Goal: Task Accomplishment & Management: Complete application form

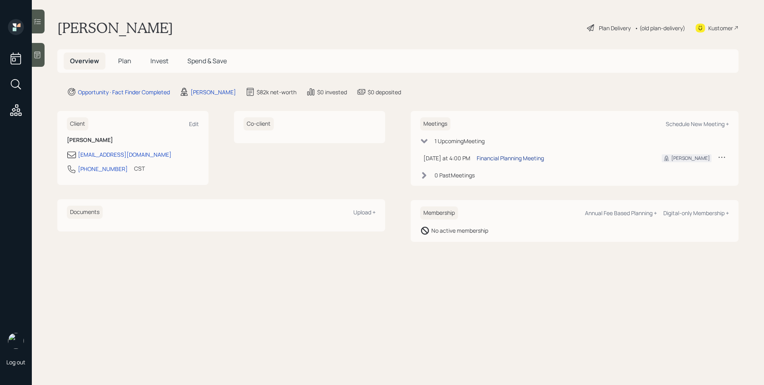
click at [514, 161] on div "Financial Planning Meeting" at bounding box center [510, 158] width 67 height 8
click at [576, 100] on main "[PERSON_NAME] Plan Delivery • (old plan-delivery) Kustomer Overview Plan Invest…" at bounding box center [398, 192] width 733 height 385
click at [37, 57] on icon at bounding box center [37, 55] width 8 height 8
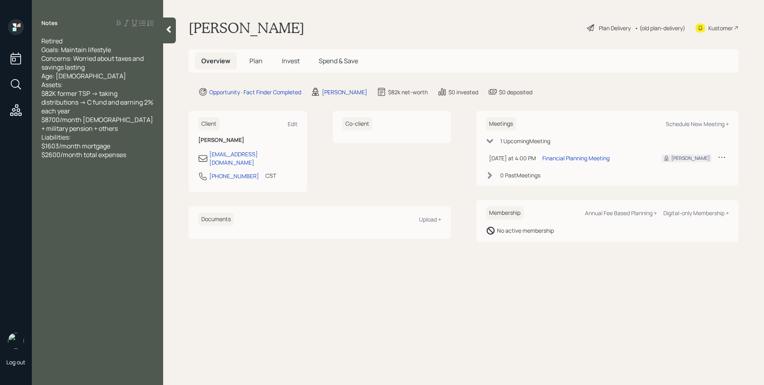
click at [309, 273] on main "[PERSON_NAME] Plan Delivery • (old plan-delivery) Kustomer Overview Plan Invest…" at bounding box center [463, 192] width 601 height 385
click at [263, 57] on h5 "Plan" at bounding box center [256, 61] width 26 height 17
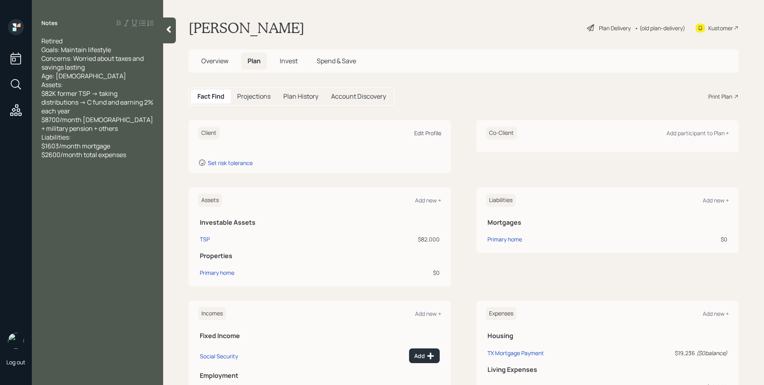
click at [427, 129] on div "Edit Profile" at bounding box center [427, 133] width 27 height 8
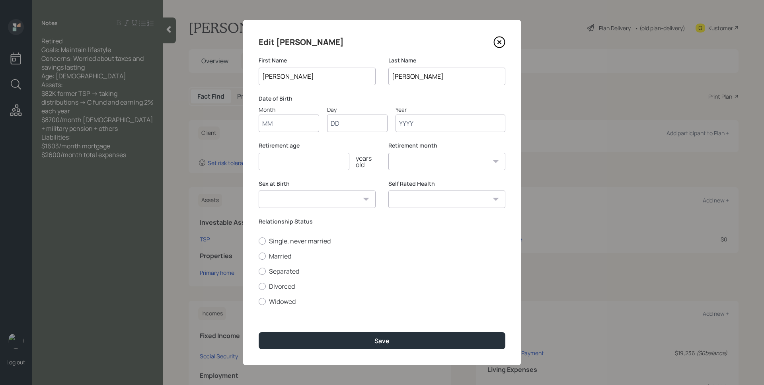
click at [283, 125] on input "Month" at bounding box center [289, 124] width 61 height 18
type input "04"
type input "03"
type input "1956"
select select "4"
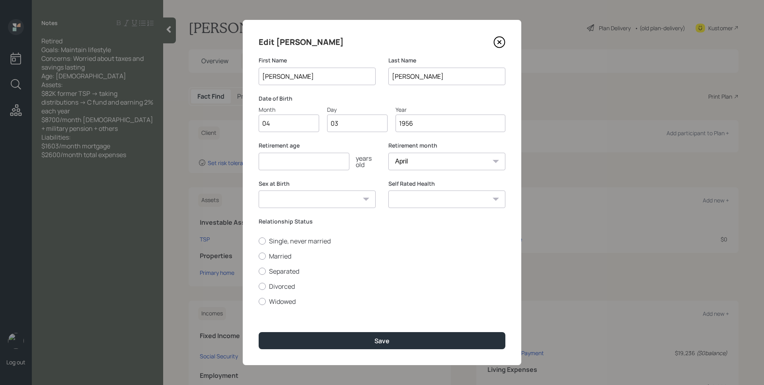
type input "1956"
click at [369, 46] on div "Edit [PERSON_NAME]" at bounding box center [382, 42] width 247 height 13
click at [310, 157] on input "number" at bounding box center [304, 162] width 91 height 18
type input "62"
click at [275, 289] on label "Divorced" at bounding box center [382, 286] width 247 height 9
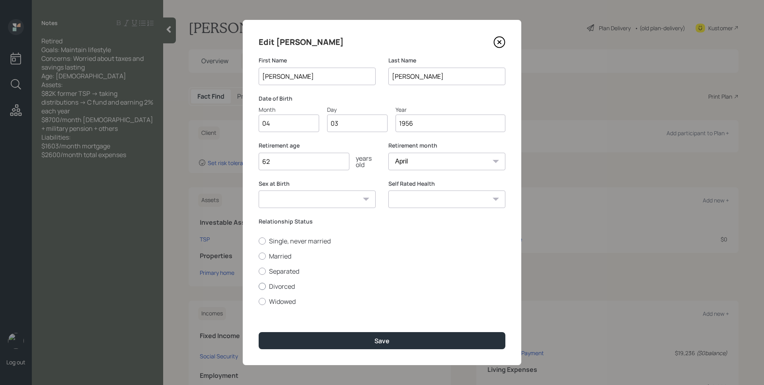
click at [259, 287] on input "Divorced" at bounding box center [258, 286] width 0 height 0
radio input "true"
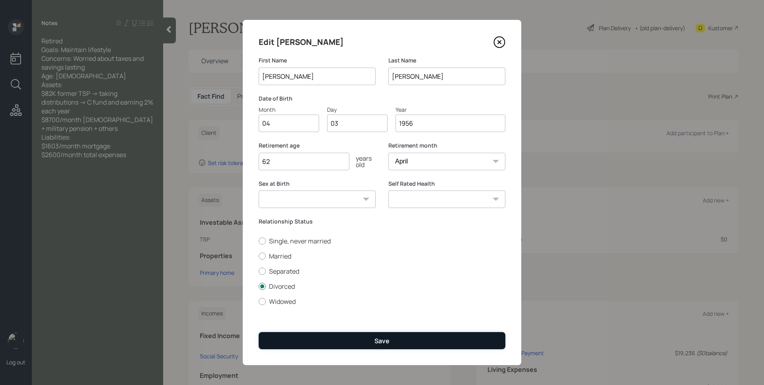
click at [393, 343] on button "Save" at bounding box center [382, 340] width 247 height 17
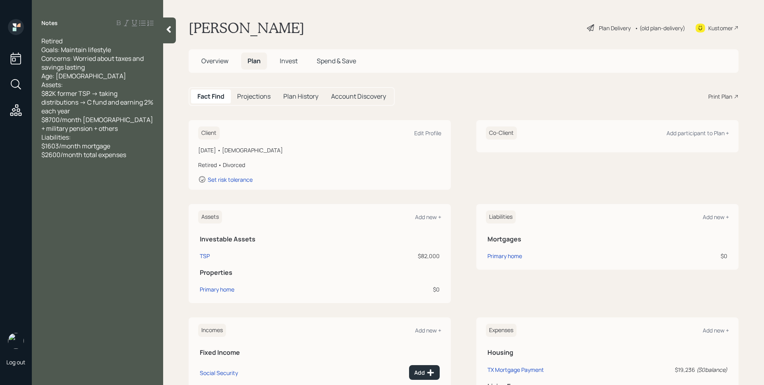
click at [606, 28] on div "Plan Delivery" at bounding box center [615, 28] width 32 height 8
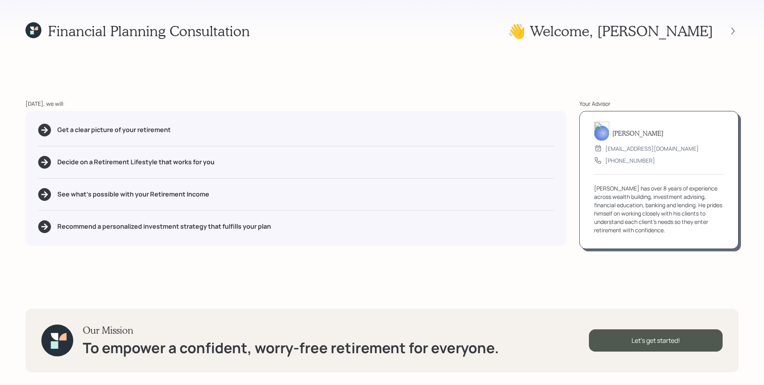
click at [473, 100] on div "[DATE], we will:" at bounding box center [295, 104] width 541 height 8
click at [565, 94] on div "Financial Planning Consultation 👋 Welcome , [PERSON_NAME] [DATE], we will: Get …" at bounding box center [382, 192] width 764 height 385
click at [367, 98] on div "Financial Planning Consultation 👋 Welcome , [PERSON_NAME] [DATE], we will: Get …" at bounding box center [382, 192] width 764 height 385
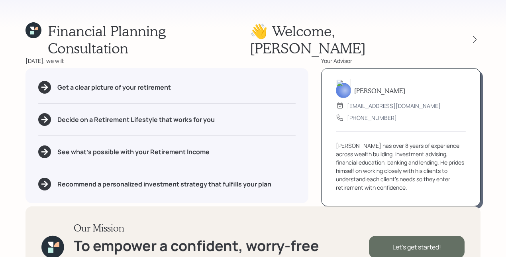
click at [438, 236] on div "Let's get started!" at bounding box center [417, 247] width 96 height 22
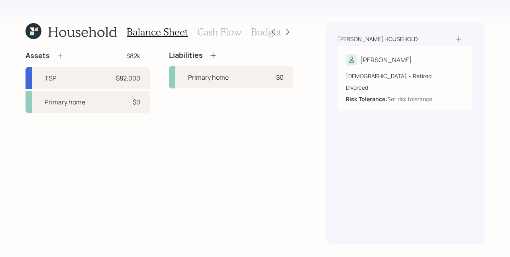
click at [270, 178] on div "Assets $82k TSP $82,000 Primary home $0 Liabilities Primary home $0" at bounding box center [159, 147] width 268 height 193
click at [248, 147] on div "Assets $82k TSP $82,000 Primary home $0 Liabilities Primary home $0" at bounding box center [159, 147] width 268 height 193
click at [60, 58] on icon at bounding box center [60, 56] width 8 height 8
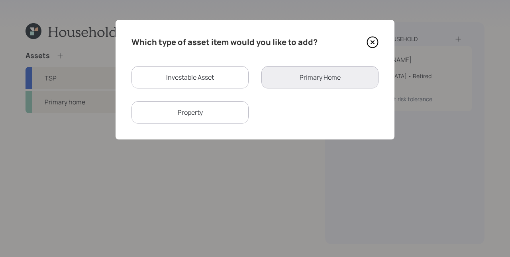
click at [179, 74] on div "Investable Asset" at bounding box center [189, 77] width 117 height 22
select select "taxable"
select select "balanced"
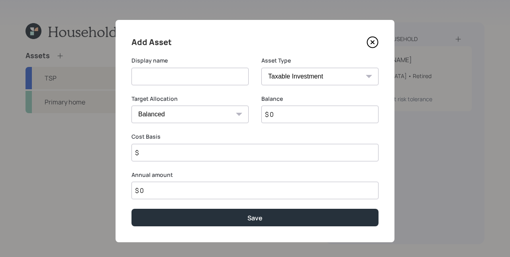
click at [174, 77] on input at bounding box center [189, 77] width 117 height 18
click at [181, 122] on select "Cash Conservative Balanced Aggressive" at bounding box center [189, 115] width 117 height 18
click at [299, 125] on div "Balance $ 0" at bounding box center [319, 114] width 117 height 38
click at [295, 117] on input "$ 0" at bounding box center [319, 115] width 117 height 18
click at [295, 116] on input "$ 0" at bounding box center [319, 115] width 117 height 18
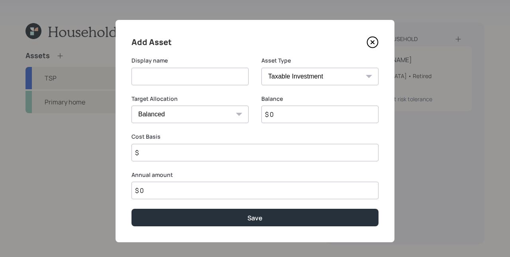
click at [186, 80] on input at bounding box center [189, 77] width 117 height 18
type input "High Yield Savings"
click at [289, 119] on input "$ 0" at bounding box center [319, 115] width 117 height 18
type input "$ 153,580"
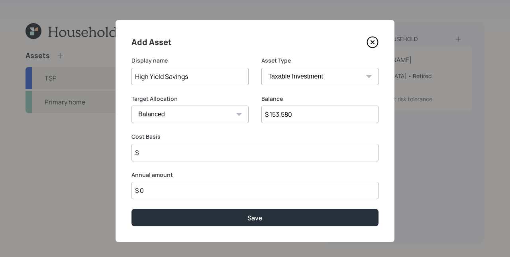
click at [180, 114] on select "Cash Conservative Balanced Aggressive" at bounding box center [189, 115] width 117 height 18
select select "uninvested"
click at [131, 106] on select "Cash Conservative Balanced Aggressive" at bounding box center [189, 115] width 117 height 18
click at [198, 156] on input "$" at bounding box center [254, 153] width 247 height 18
type input "$ 153,580"
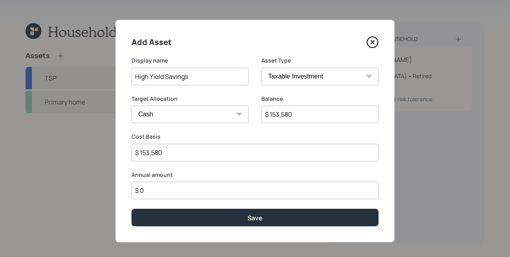
click at [131, 209] on button "Save" at bounding box center [254, 217] width 247 height 17
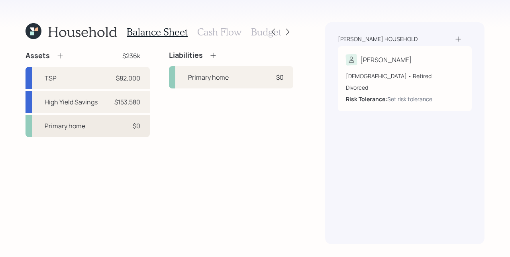
click at [109, 122] on div "Primary home $0" at bounding box center [87, 126] width 124 height 22
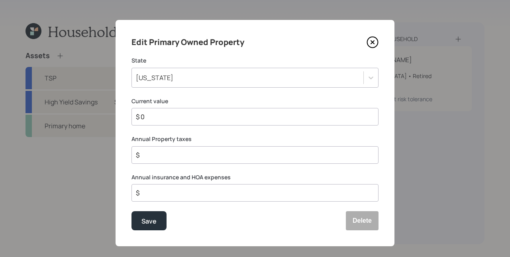
click at [369, 40] on icon at bounding box center [372, 42] width 12 height 12
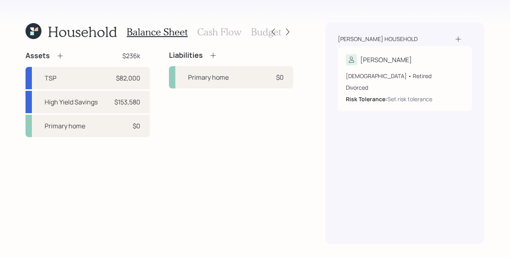
click at [288, 127] on div "Liabilities Primary home $0" at bounding box center [231, 94] width 124 height 86
click at [280, 135] on div "Liabilities Primary home $0" at bounding box center [231, 94] width 124 height 86
click at [96, 127] on div "Primary home $0" at bounding box center [87, 126] width 124 height 22
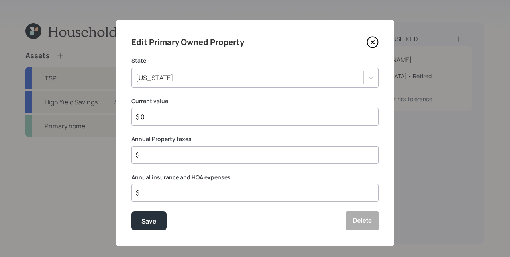
click at [170, 95] on div "Edit Primary Owned Property State [US_STATE] Current value $ 0 Annual Property …" at bounding box center [254, 133] width 279 height 226
click at [173, 119] on input "$ 0" at bounding box center [251, 117] width 233 height 10
type input "$ 310,000"
click at [131, 211] on button "Save" at bounding box center [148, 220] width 35 height 19
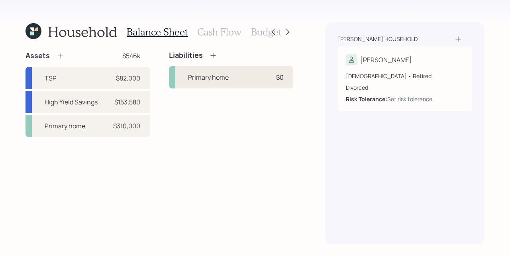
click at [227, 78] on div "Primary home" at bounding box center [208, 77] width 41 height 10
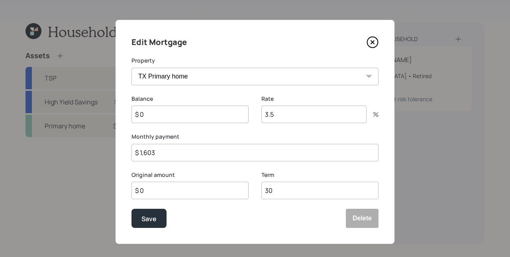
click at [176, 120] on input "$ 0" at bounding box center [189, 115] width 117 height 18
click at [176, 117] on input "$ 0" at bounding box center [189, 115] width 117 height 18
click at [182, 116] on input "$ 0" at bounding box center [189, 115] width 117 height 18
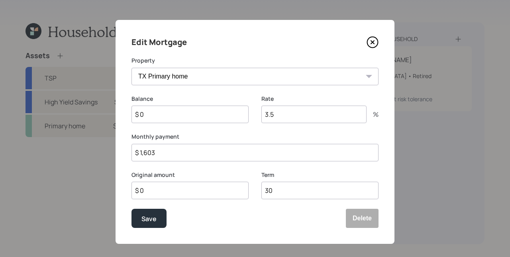
click at [182, 116] on input "$ 0" at bounding box center [189, 115] width 117 height 18
type input "$ 220,000"
click at [277, 109] on input "3.5" at bounding box center [313, 115] width 105 height 18
type input "4.75"
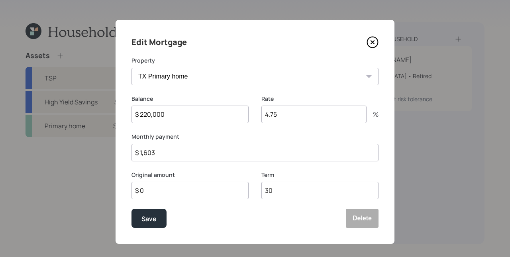
click at [191, 188] on input "$ 0" at bounding box center [189, 191] width 117 height 18
type input "$ 220,000"
click at [237, 218] on div "Save Delete" at bounding box center [254, 218] width 247 height 19
click at [151, 222] on div "Save" at bounding box center [148, 218] width 15 height 11
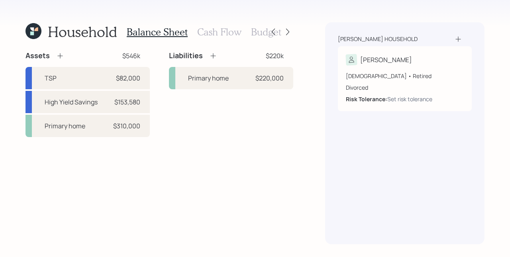
click at [227, 32] on h3 "Cash Flow" at bounding box center [219, 32] width 44 height 12
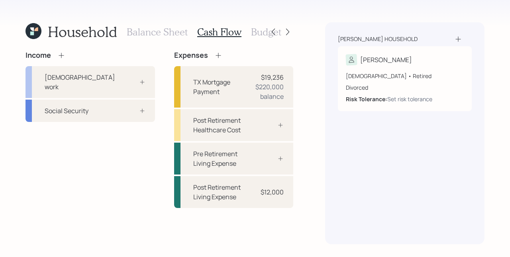
click at [63, 56] on icon at bounding box center [61, 55] width 8 height 8
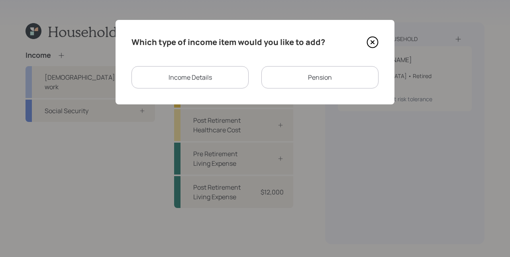
click at [328, 76] on div "Pension" at bounding box center [319, 77] width 117 height 22
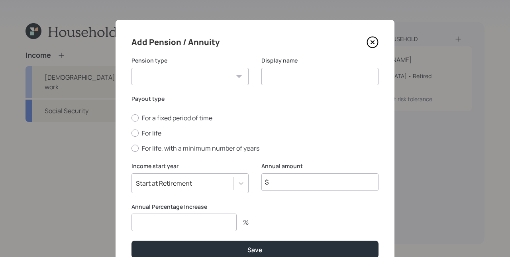
click at [221, 68] on select "Pension Annuity" at bounding box center [189, 77] width 117 height 18
select select "pension"
click at [131, 68] on select "Pension Annuity" at bounding box center [189, 77] width 117 height 18
click at [298, 74] on input at bounding box center [319, 77] width 117 height 18
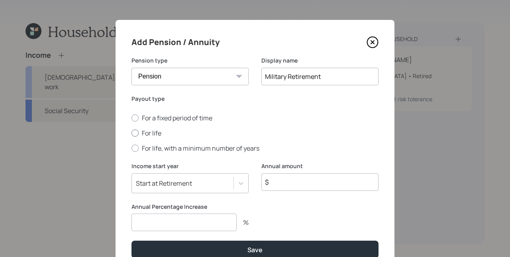
type input "Military Retirement"
click at [147, 133] on label "For life" at bounding box center [254, 133] width 247 height 9
click at [131, 133] on input "For life" at bounding box center [131, 133] width 0 height 0
radio input "true"
click at [328, 182] on input "$" at bounding box center [319, 182] width 117 height 18
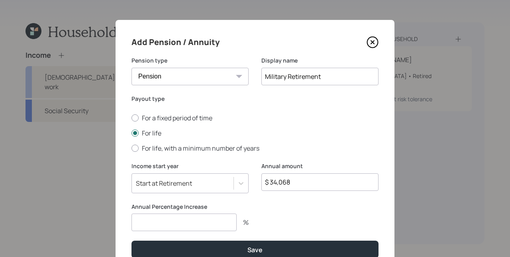
type input "$ 34,068"
click at [199, 217] on input "number" at bounding box center [183, 222] width 105 height 18
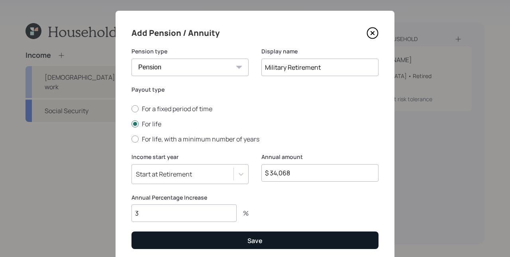
type input "3"
click at [260, 237] on div "Save" at bounding box center [254, 240] width 15 height 9
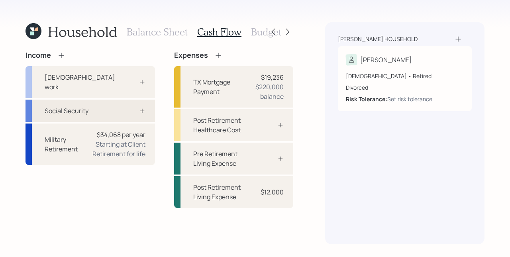
click at [96, 101] on div "Social Security" at bounding box center [89, 111] width 129 height 22
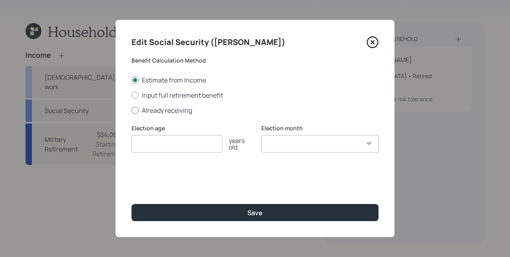
click at [166, 107] on label "Already receiving" at bounding box center [254, 110] width 247 height 9
click at [131, 110] on input "Already receiving" at bounding box center [131, 110] width 0 height 0
radio input "true"
click at [180, 146] on input "number" at bounding box center [176, 144] width 91 height 18
click at [186, 179] on input "$" at bounding box center [254, 182] width 247 height 18
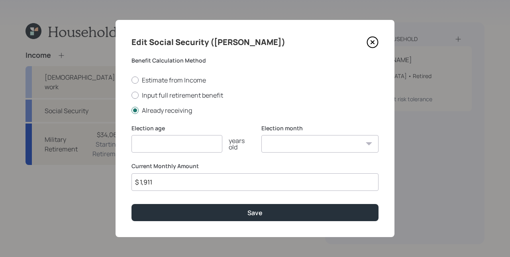
click at [176, 139] on input "number" at bounding box center [176, 144] width 91 height 18
click at [165, 178] on input "$ 1,911" at bounding box center [254, 182] width 247 height 18
click at [165, 179] on input "$ 1,911" at bounding box center [254, 182] width 247 height 18
type input "$ 2,884"
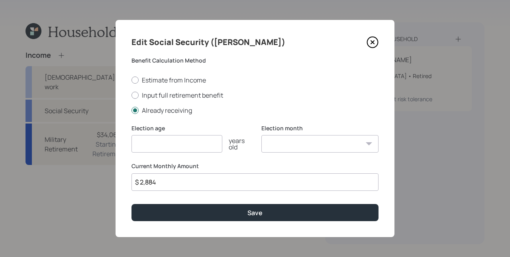
click at [190, 142] on input "number" at bounding box center [176, 144] width 91 height 18
type input "62"
click at [319, 143] on select "January February March April May June July August September October November De…" at bounding box center [319, 144] width 117 height 18
select select "1"
click at [261, 135] on select "January February March April May June July August September October November De…" at bounding box center [319, 144] width 117 height 18
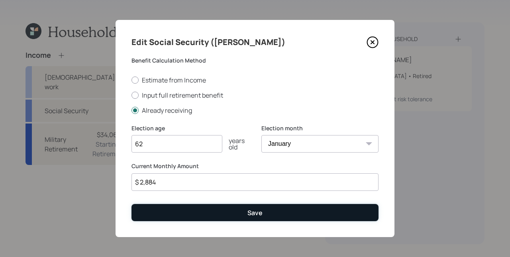
click at [248, 211] on div "Save" at bounding box center [254, 212] width 15 height 9
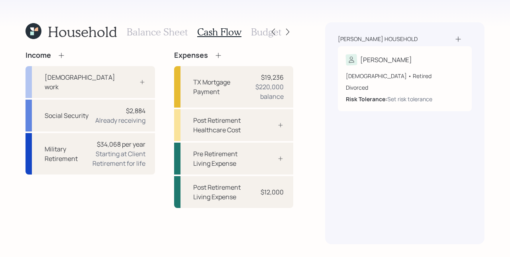
click at [62, 56] on icon at bounding box center [61, 55] width 8 height 8
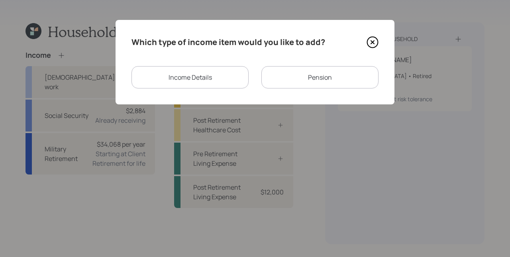
click at [211, 74] on div "Income Details" at bounding box center [189, 77] width 117 height 22
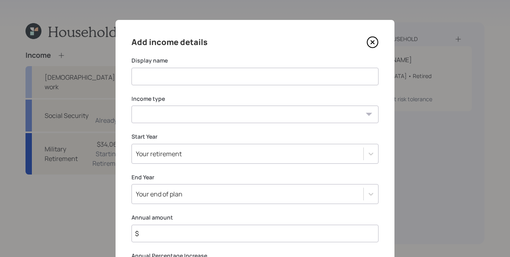
click at [186, 68] on input at bounding box center [254, 77] width 247 height 18
type input "VA Benefits"
click at [222, 103] on div "Income type [DEMOGRAPHIC_DATA] work [DEMOGRAPHIC_DATA] work Self employment Oth…" at bounding box center [254, 109] width 247 height 29
click at [231, 117] on select "[DEMOGRAPHIC_DATA] work [DEMOGRAPHIC_DATA] work Self employment Other" at bounding box center [254, 115] width 247 height 18
select select "other"
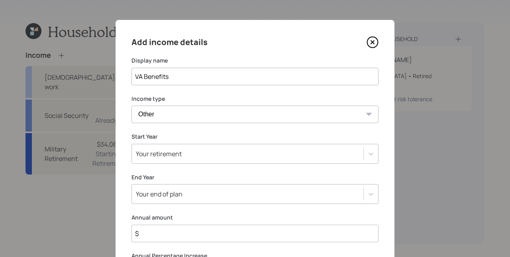
click at [131, 106] on select "[DEMOGRAPHIC_DATA] work [DEMOGRAPHIC_DATA] work Self employment Other" at bounding box center [254, 115] width 247 height 18
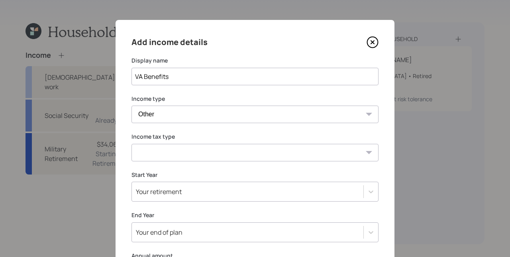
click at [203, 151] on select "Tax-free Earned Self Employment Alimony Royalties Pension / Annuity Interest Di…" at bounding box center [254, 153] width 247 height 18
select select "tax_free"
click at [131, 144] on select "Tax-free Earned Self Employment Alimony Royalties Pension / Annuity Interest Di…" at bounding box center [254, 153] width 247 height 18
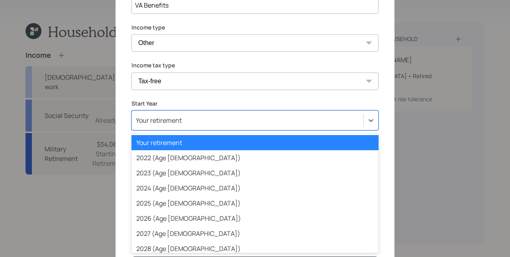
click at [172, 122] on div "Your retirement" at bounding box center [159, 120] width 46 height 9
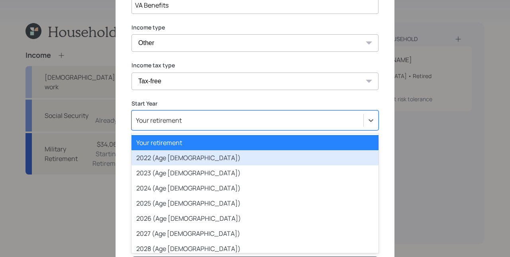
click at [163, 163] on div "2022 (Age [DEMOGRAPHIC_DATA])" at bounding box center [254, 157] width 247 height 15
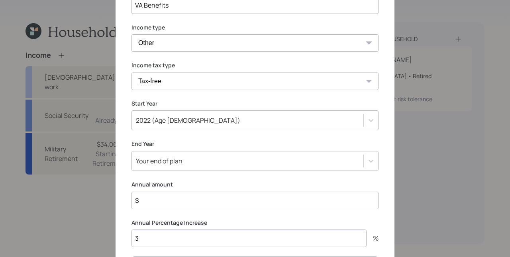
click at [180, 201] on input "$" at bounding box center [254, 200] width 247 height 18
type input "$ 45,972"
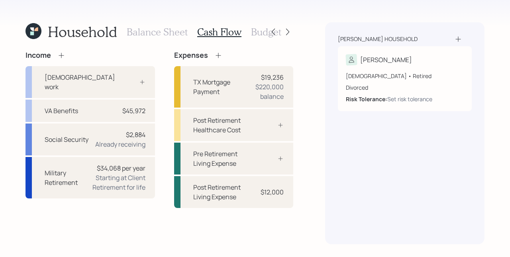
click at [63, 54] on icon at bounding box center [61, 55] width 8 height 8
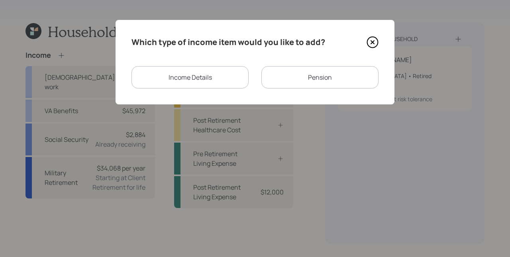
click at [309, 82] on div "Pension" at bounding box center [319, 77] width 117 height 22
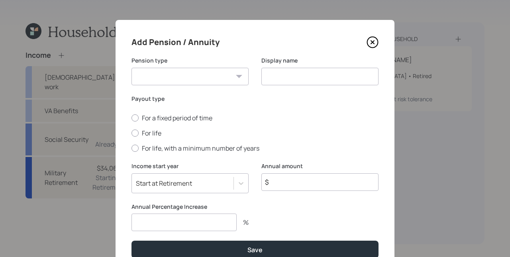
click at [168, 80] on select "Pension Annuity" at bounding box center [189, 77] width 117 height 18
select select "pension"
click at [131, 68] on select "Pension Annuity" at bounding box center [189, 77] width 117 height 18
click at [274, 72] on input at bounding box center [319, 77] width 117 height 18
type input "Civil Service Pension"
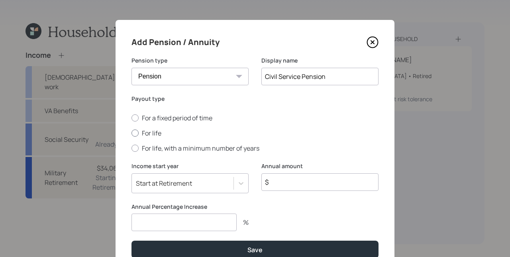
click at [134, 133] on div at bounding box center [134, 132] width 7 height 7
click at [131, 133] on input "For life" at bounding box center [131, 133] width 0 height 0
radio input "true"
click at [296, 179] on input "$" at bounding box center [319, 182] width 117 height 18
type input "$ 4,560"
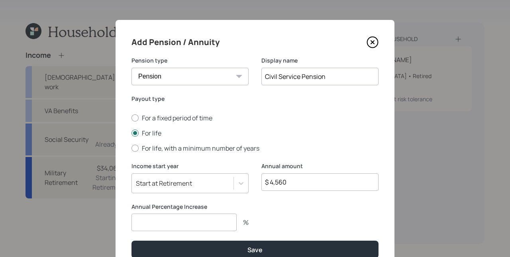
drag, startPoint x: 190, startPoint y: 223, endPoint x: 204, endPoint y: 213, distance: 17.6
click at [196, 221] on input "number" at bounding box center [183, 222] width 105 height 18
type input "3"
click at [131, 240] on button "Save" at bounding box center [254, 248] width 247 height 17
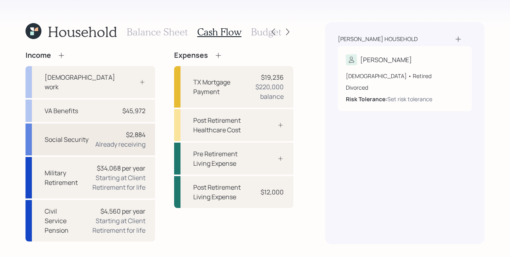
click at [98, 140] on div "Already receiving" at bounding box center [120, 144] width 50 height 10
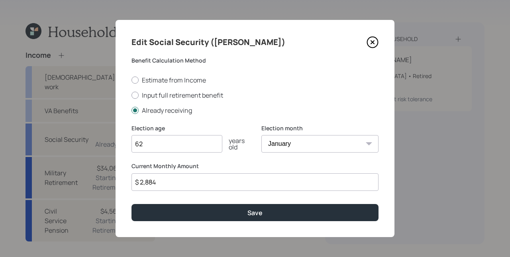
click at [174, 185] on input "$ 2,884" at bounding box center [254, 182] width 247 height 18
type input "$ 1,911"
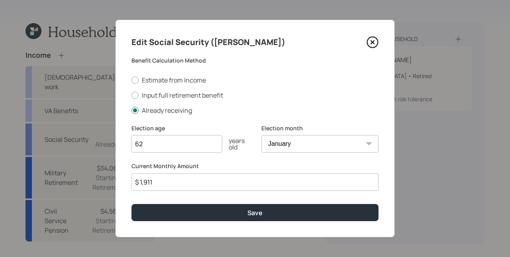
click at [131, 204] on button "Save" at bounding box center [254, 212] width 247 height 17
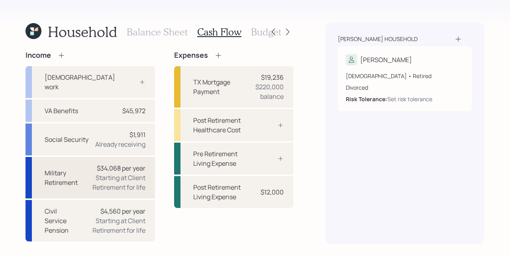
click at [82, 177] on div "Military Retirement $34,068 per year Starting at Client Retirement for life" at bounding box center [89, 177] width 129 height 41
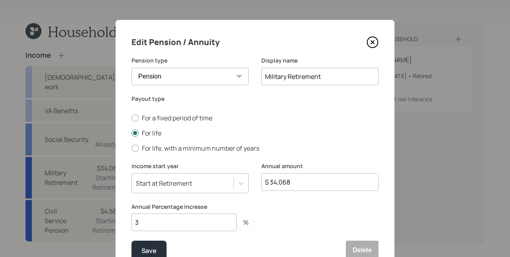
click at [302, 182] on input "$ 34,068" at bounding box center [319, 182] width 117 height 18
type input "$ 34,608"
click at [145, 247] on div "Save" at bounding box center [148, 250] width 15 height 11
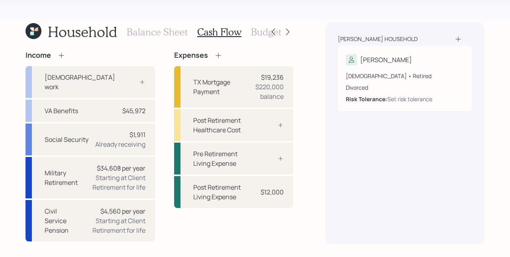
click at [335, 176] on div "[PERSON_NAME] household [PERSON_NAME] [DEMOGRAPHIC_DATA] • Retired Divorced Ris…" at bounding box center [404, 133] width 159 height 222
click at [214, 55] on icon at bounding box center [218, 55] width 8 height 8
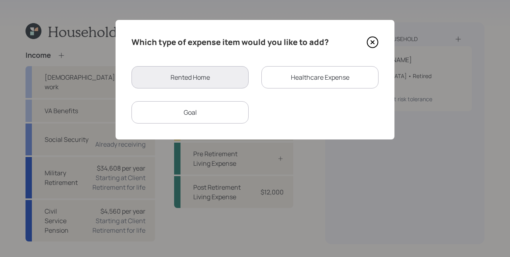
click at [213, 119] on div "Goal" at bounding box center [189, 112] width 117 height 22
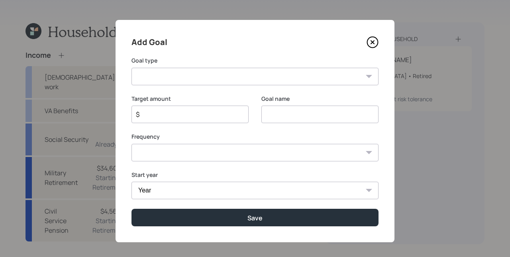
click at [204, 76] on select "Create an emergency fund Donate to charity Purchase a home Make a purchase Supp…" at bounding box center [254, 77] width 247 height 18
select select "vacation"
click at [131, 68] on select "Create an emergency fund Donate to charity Purchase a home Make a purchase Supp…" at bounding box center [254, 77] width 247 height 18
type input "Plan for travel"
click at [173, 111] on input "$" at bounding box center [187, 114] width 104 height 10
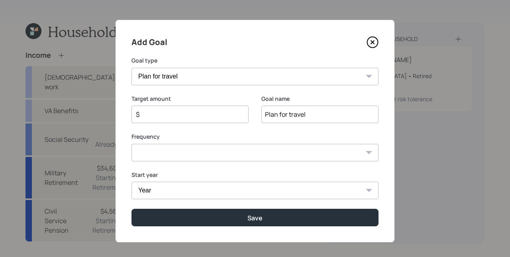
click at [173, 111] on input "$" at bounding box center [187, 114] width 104 height 10
click at [176, 113] on input "$" at bounding box center [187, 114] width 104 height 10
type input "$ 6,000"
select select "1"
click at [131, 144] on select "One time Every 1 year Every 2 years Every 3 years Every 4 years Every 5 years E…" at bounding box center [254, 153] width 247 height 18
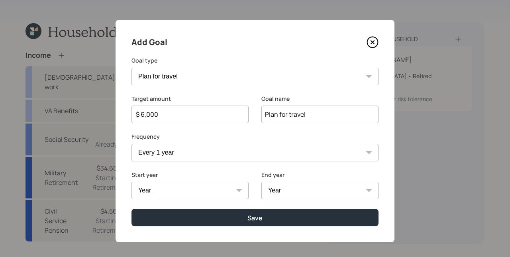
select select "2025"
click at [131, 182] on select "Year [DATE] 2026 2027 2028 2029 2030 2031 2032 2033 2034 2035 2036 2037 2038 20…" at bounding box center [189, 191] width 117 height 18
select select "2050"
click at [261, 182] on select "Year [DATE] 2026 2027 2028 2029 2030 2031 2032 2033 2034 2035 2036 2037 2038 20…" at bounding box center [319, 191] width 117 height 18
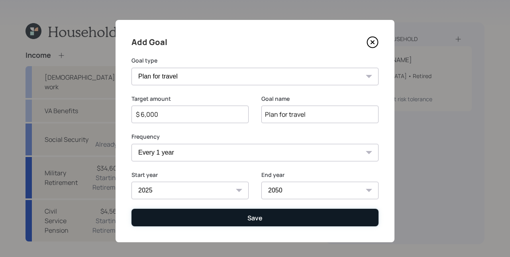
click at [247, 215] on div "Save" at bounding box center [254, 217] width 15 height 9
type input "$"
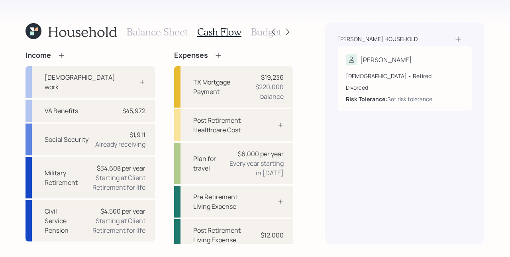
click at [169, 31] on h3 "Balance Sheet" at bounding box center [157, 32] width 61 height 12
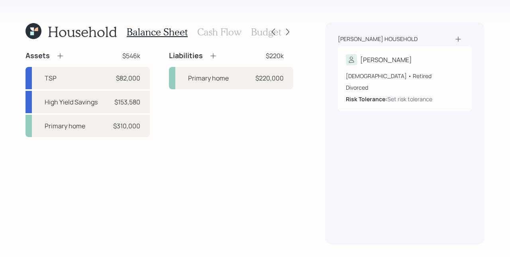
click at [226, 29] on h3 "Cash Flow" at bounding box center [219, 32] width 44 height 12
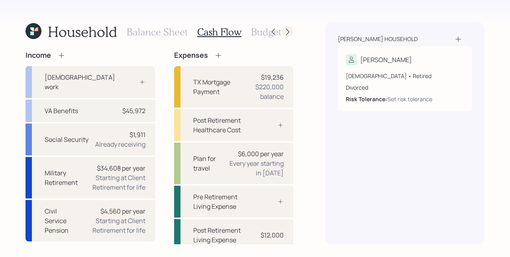
click at [289, 34] on icon at bounding box center [287, 32] width 8 height 8
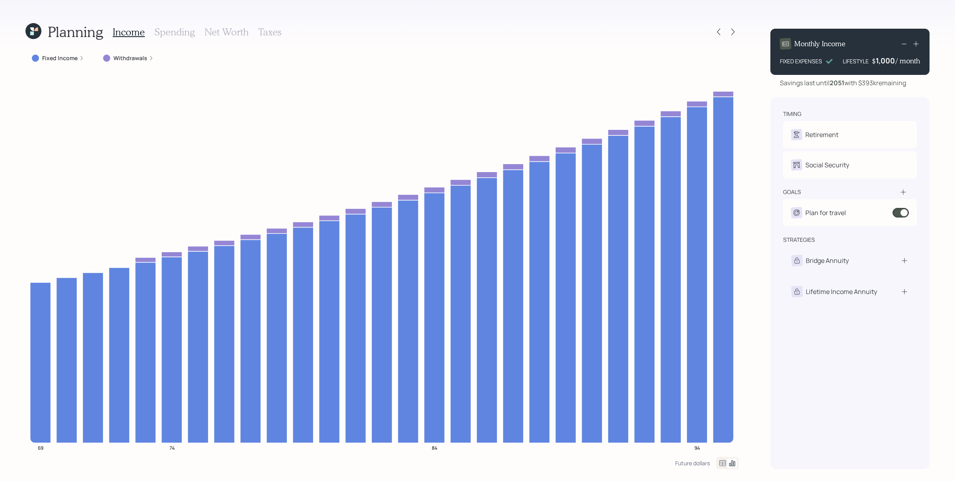
click at [174, 29] on h3 "Spending" at bounding box center [174, 32] width 41 height 12
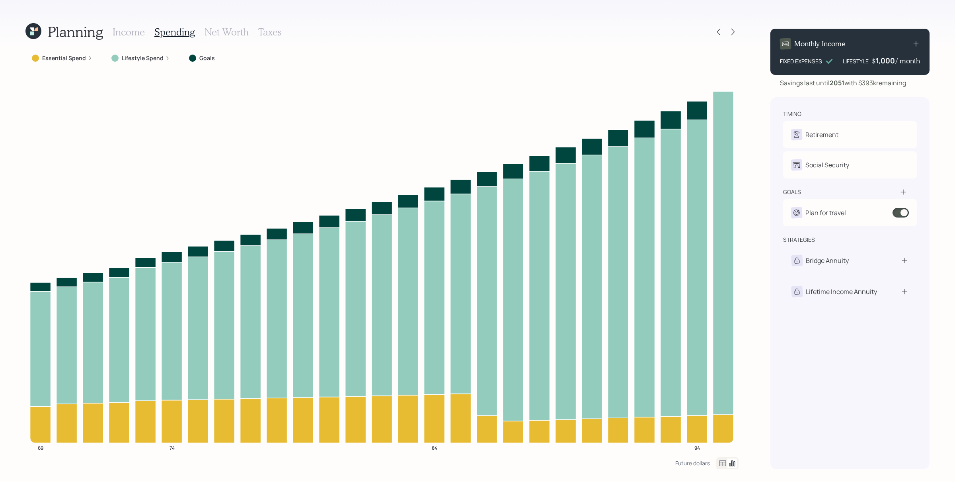
click at [168, 61] on div "Lifestyle Spend" at bounding box center [140, 58] width 71 height 14
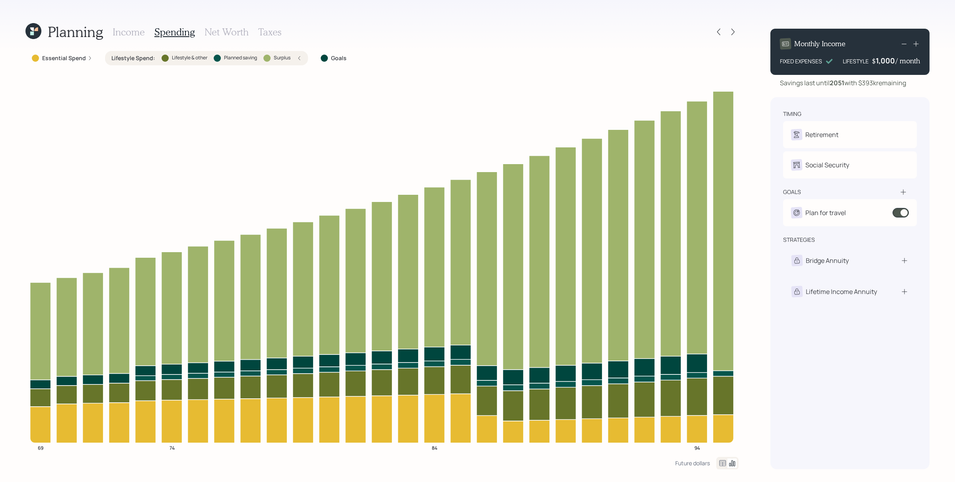
click at [293, 57] on div "Lifestyle Spend : Lifestyle & other Planned saving Surplus" at bounding box center [206, 58] width 190 height 8
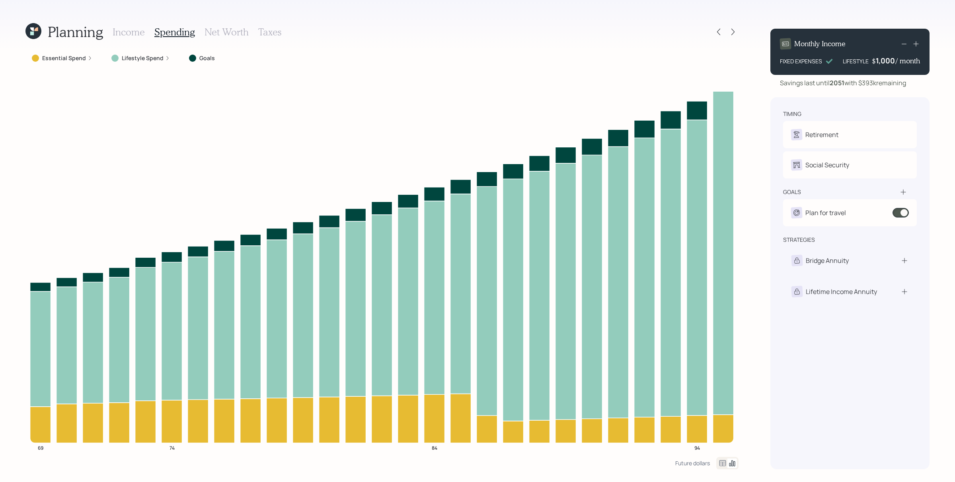
click at [91, 59] on div "Essential Spend" at bounding box center [61, 58] width 73 height 14
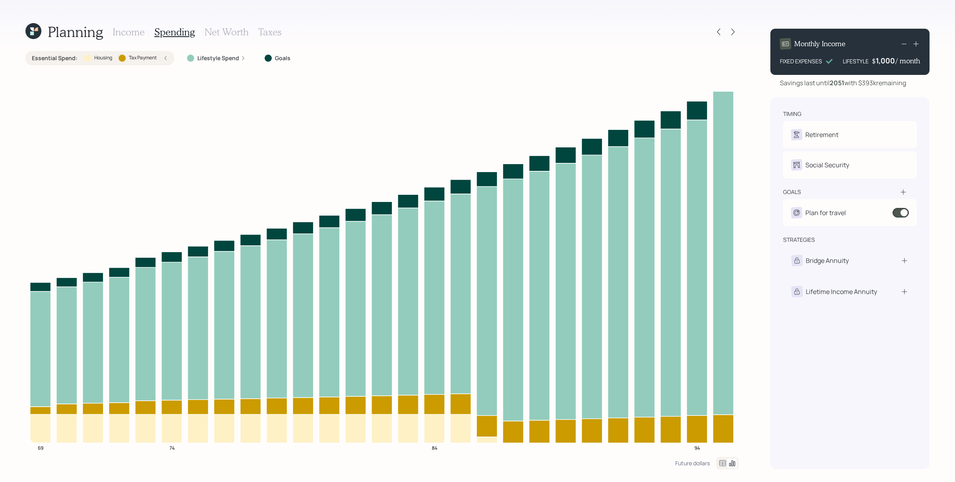
click at [160, 57] on div "Essential Spend : Housing Tax Payment" at bounding box center [100, 58] width 136 height 8
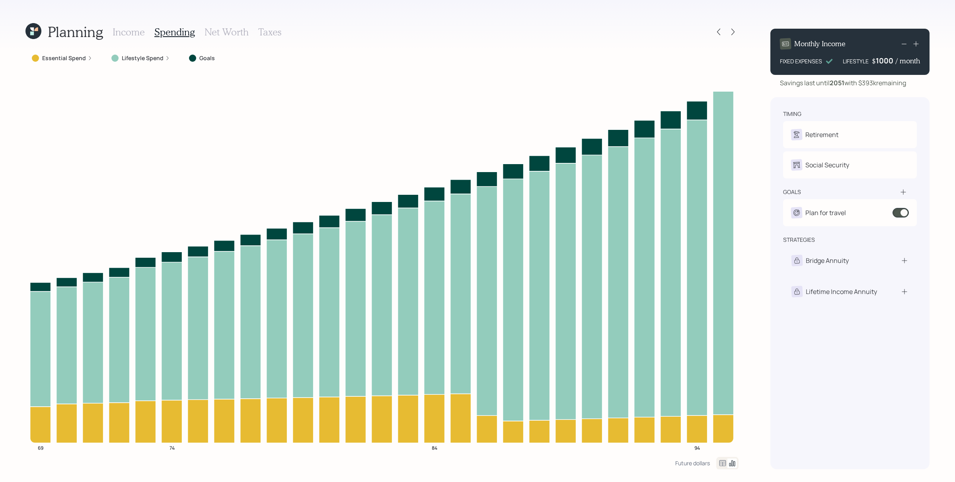
click at [764, 66] on div "Monthly Income FIXED EXPENSES LIFESTYLE $ 1000 / month" at bounding box center [850, 52] width 159 height 46
click at [764, 65] on div "1000" at bounding box center [886, 61] width 20 height 10
click at [764, 61] on div "1000" at bounding box center [886, 61] width 20 height 10
click at [136, 57] on label "Lifestyle Spend" at bounding box center [143, 58] width 42 height 8
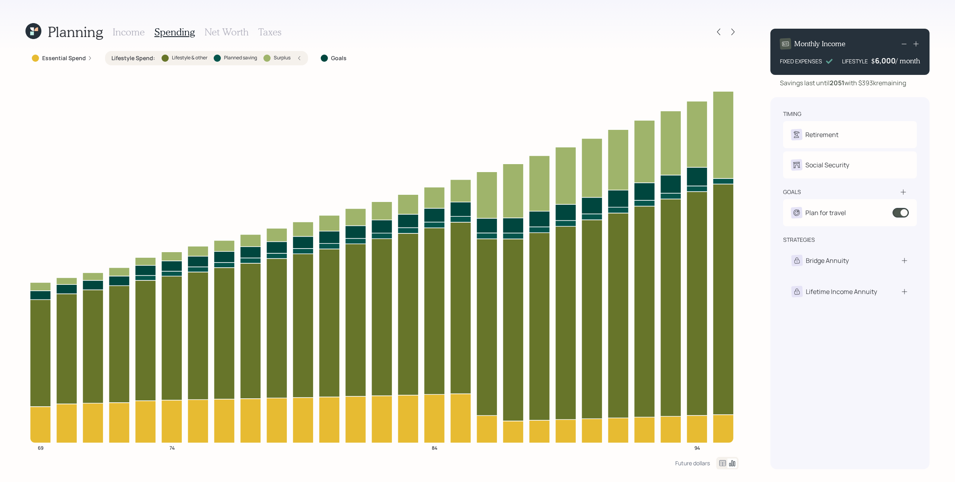
click at [764, 65] on div "6,000" at bounding box center [885, 61] width 21 height 10
click at [764, 65] on div "6000" at bounding box center [886, 61] width 20 height 10
click at [763, 100] on div "Planning Income Spending Net Worth Taxes Essential Spend Lifestyle Spend : Life…" at bounding box center [477, 241] width 955 height 482
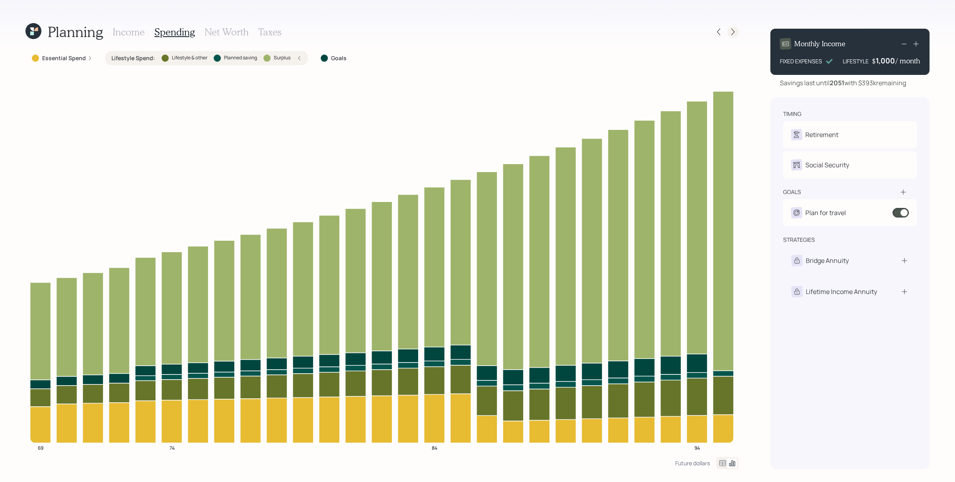
click at [737, 31] on icon at bounding box center [733, 32] width 8 height 8
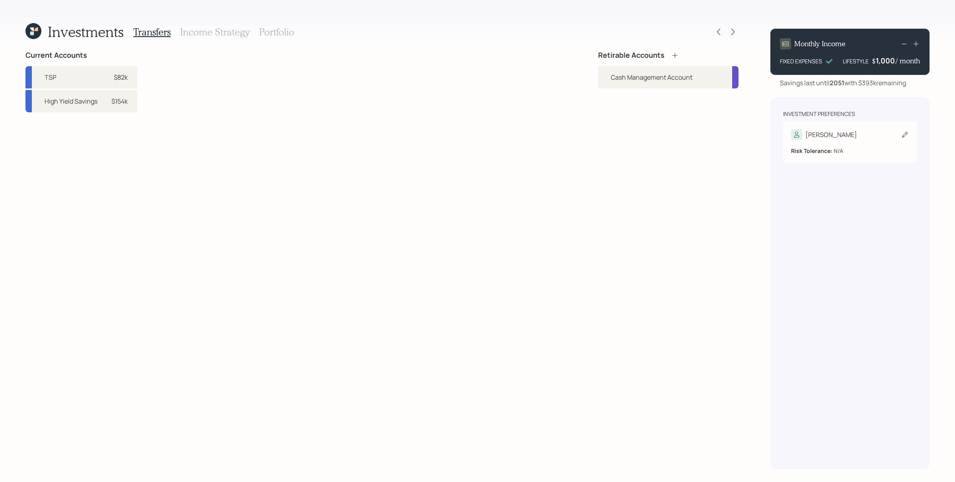
click at [764, 139] on div "[PERSON_NAME]" at bounding box center [850, 134] width 118 height 11
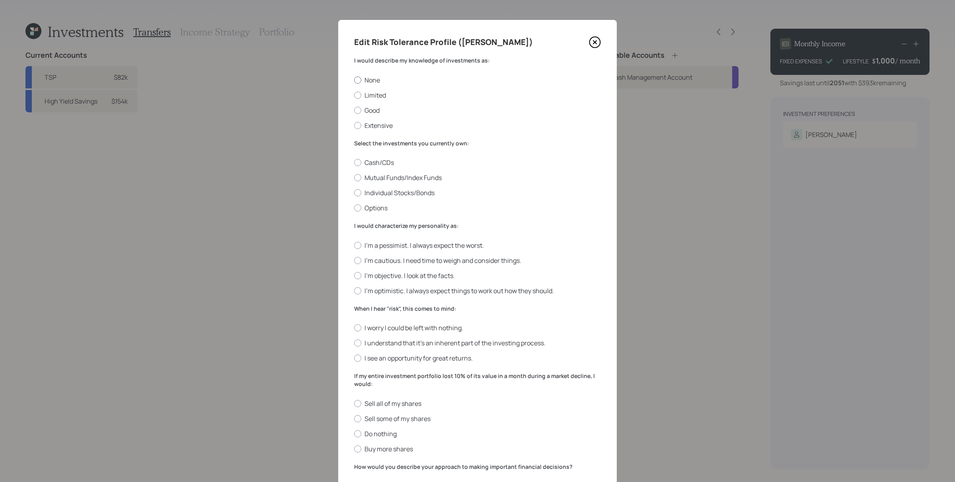
click at [361, 79] on label "None" at bounding box center [477, 80] width 247 height 9
click at [354, 80] on input "None" at bounding box center [354, 80] width 0 height 0
radio input "true"
click at [384, 163] on label "Cash/CDs" at bounding box center [477, 162] width 247 height 9
click at [354, 163] on input "Cash/CDs" at bounding box center [354, 162] width 0 height 0
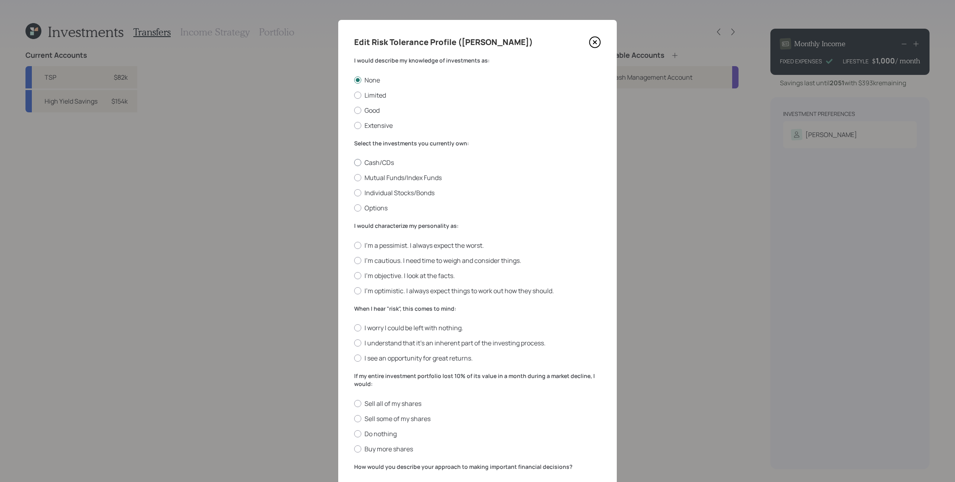
radio input "true"
click at [375, 247] on label "I'm a pessimist. I always expect the worst." at bounding box center [477, 245] width 247 height 9
click at [354, 245] on input "I'm a pessimist. I always expect the worst." at bounding box center [354, 245] width 0 height 0
radio input "true"
click at [383, 328] on label "I worry I could be left with nothing." at bounding box center [477, 327] width 247 height 9
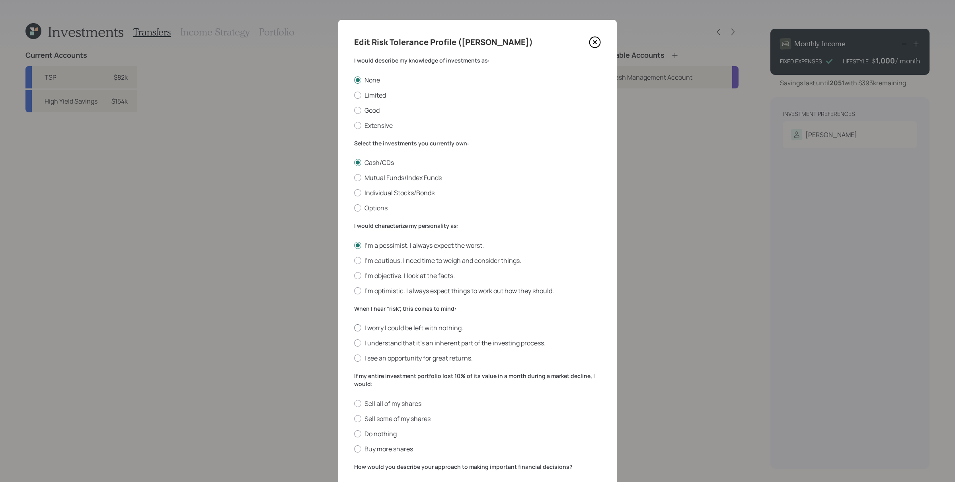
click at [354, 328] on input "I worry I could be left with nothing." at bounding box center [354, 328] width 0 height 0
radio input "true"
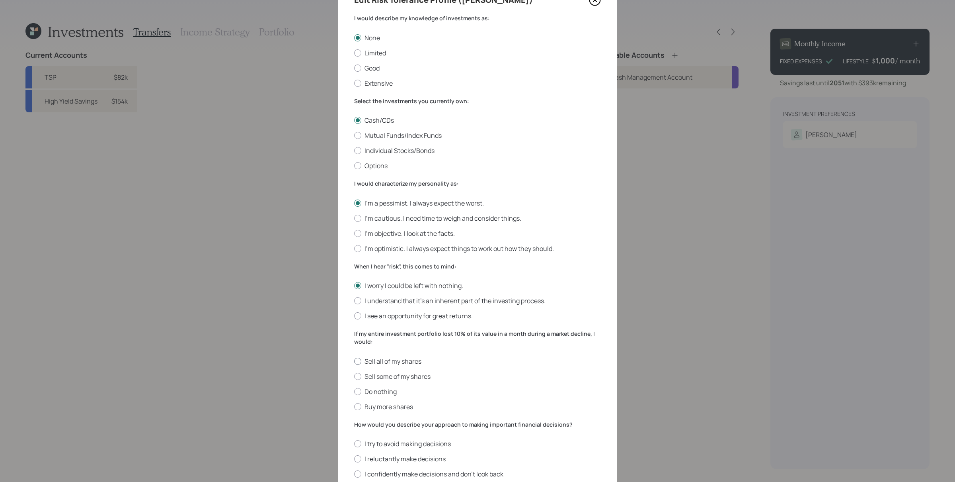
click at [383, 360] on label "Sell all of my shares" at bounding box center [477, 361] width 247 height 9
click at [354, 361] on input "Sell all of my shares" at bounding box center [354, 361] width 0 height 0
radio input "true"
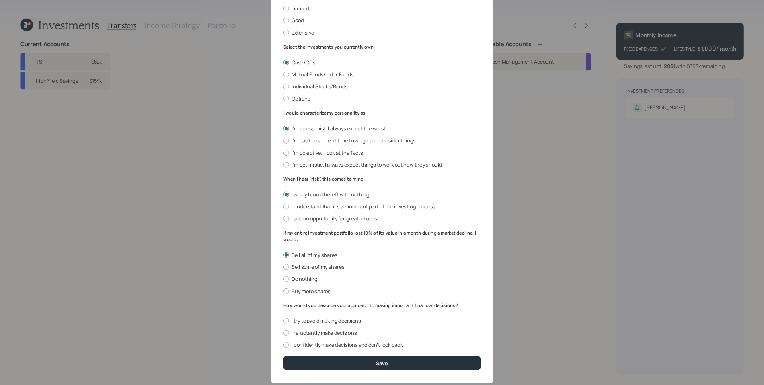
scroll to position [100, 0]
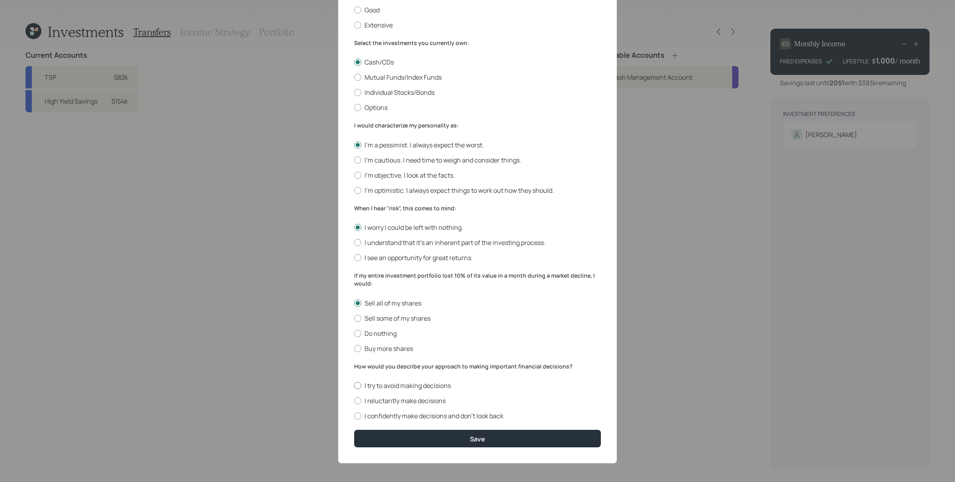
click at [396, 382] on label "I try to avoid making decisions" at bounding box center [477, 385] width 247 height 9
click at [354, 385] on input "I try to avoid making decisions" at bounding box center [354, 385] width 0 height 0
radio input "true"
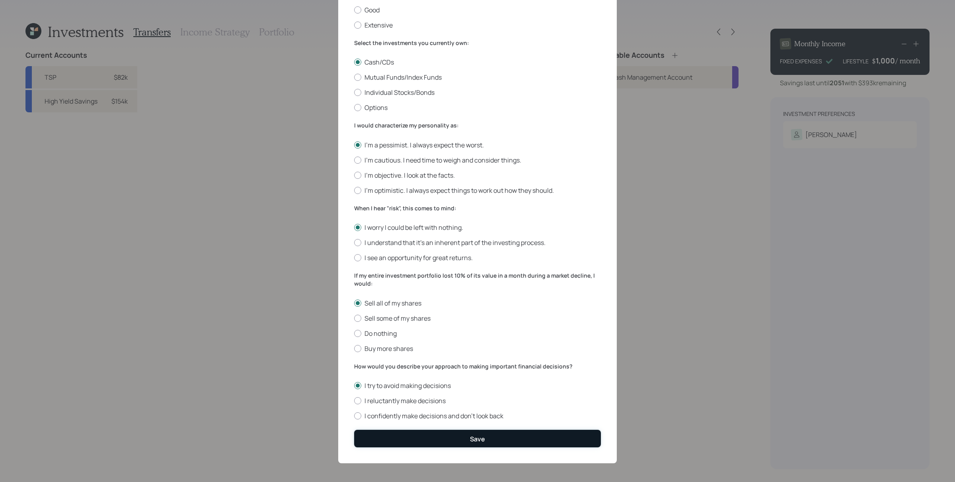
click at [471, 385] on div "Save" at bounding box center [477, 438] width 15 height 9
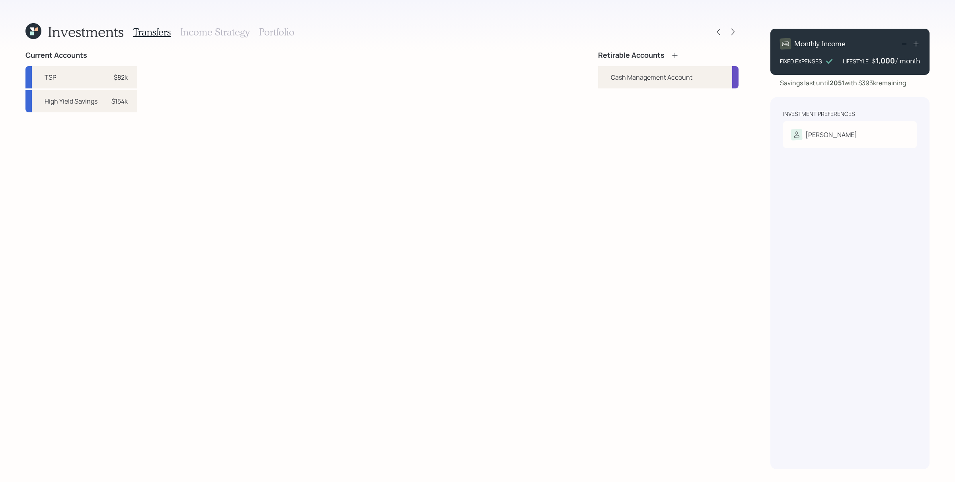
click at [34, 30] on icon at bounding box center [33, 31] width 16 height 16
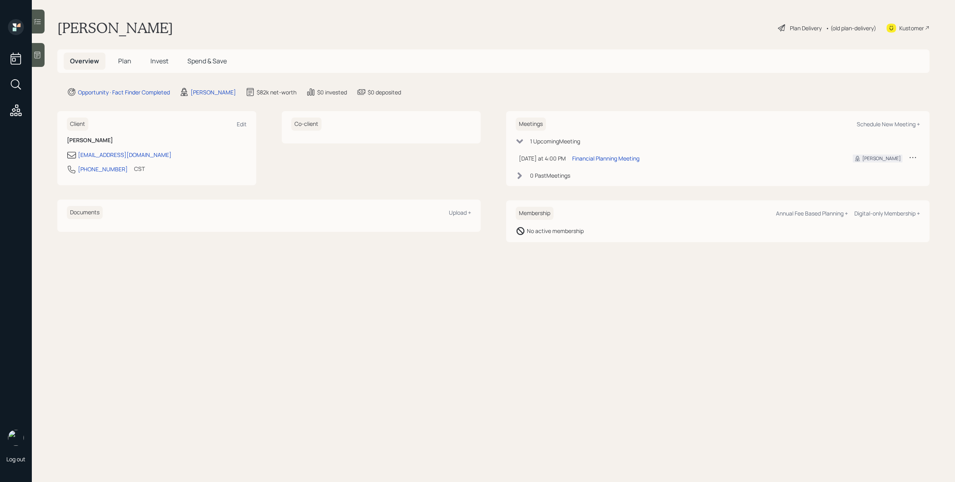
click at [122, 61] on span "Plan" at bounding box center [124, 61] width 13 height 9
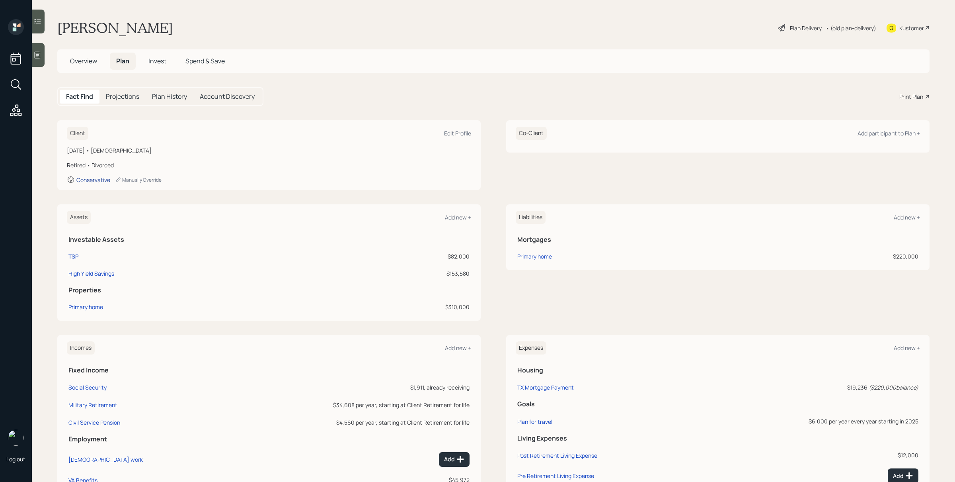
click at [96, 180] on div "Conservative" at bounding box center [93, 180] width 34 height 8
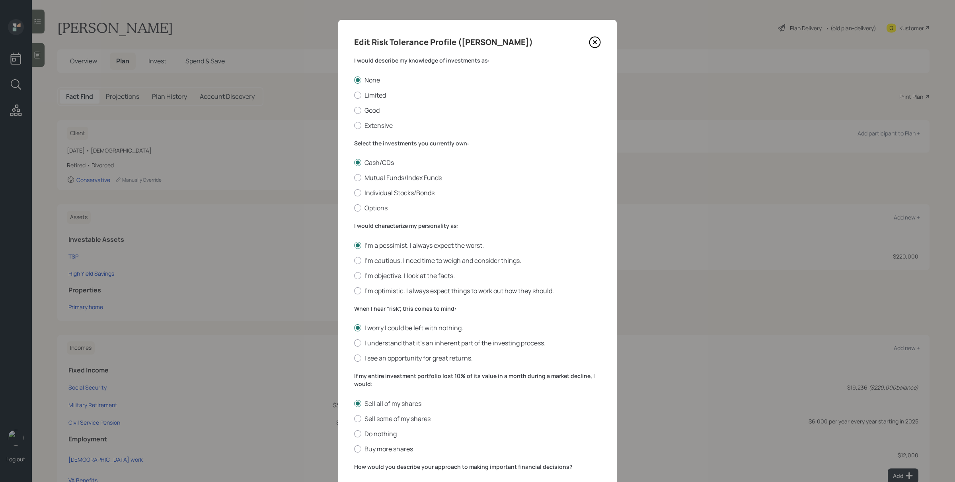
click at [592, 42] on icon at bounding box center [595, 42] width 12 height 12
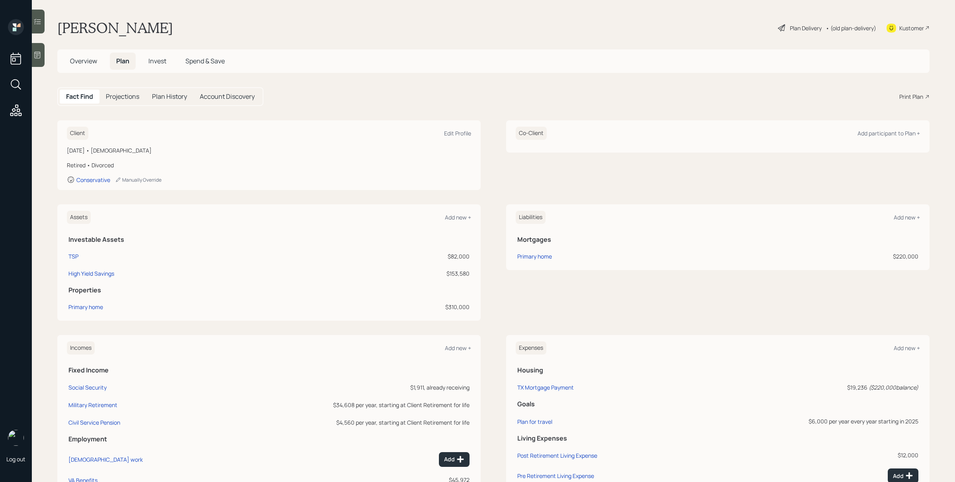
click at [764, 23] on div "Plan Delivery • (old plan-delivery)" at bounding box center [828, 28] width 100 height 18
click at [764, 24] on div "Plan Delivery" at bounding box center [806, 28] width 32 height 8
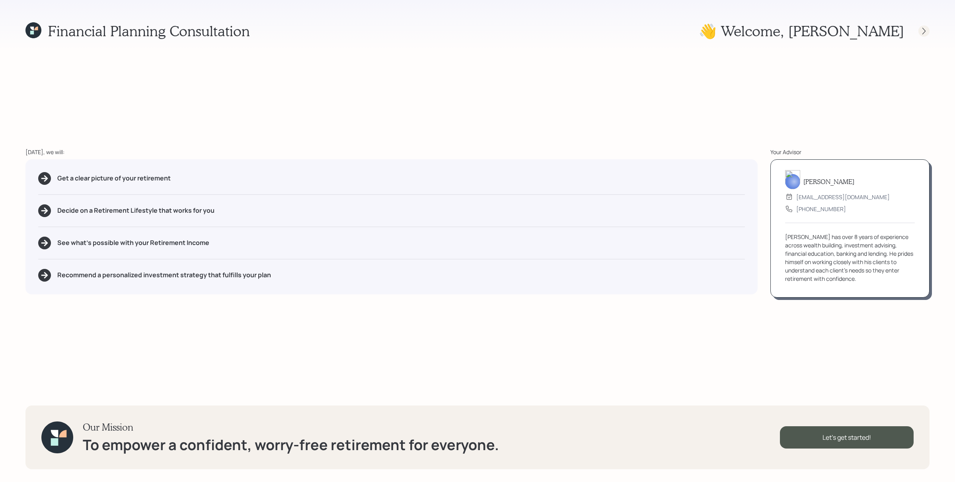
click at [764, 26] on div at bounding box center [924, 30] width 11 height 11
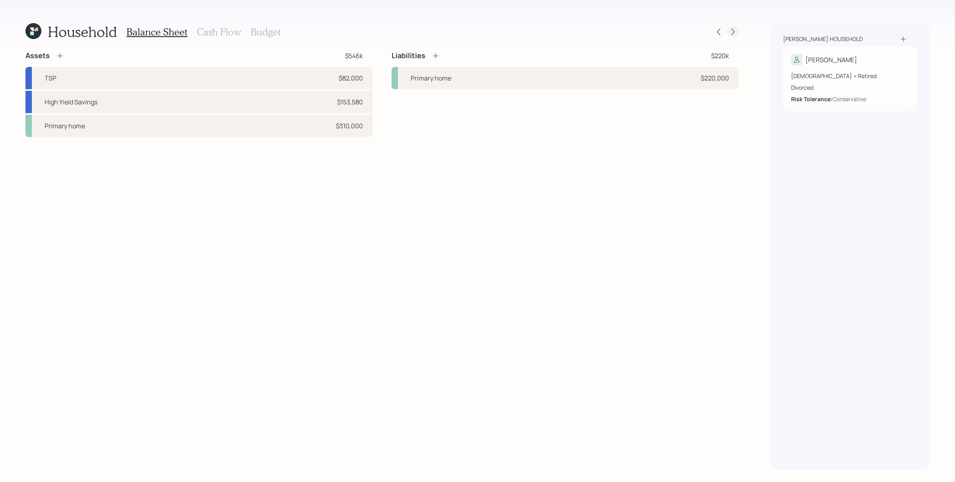
click at [733, 35] on icon at bounding box center [733, 32] width 8 height 8
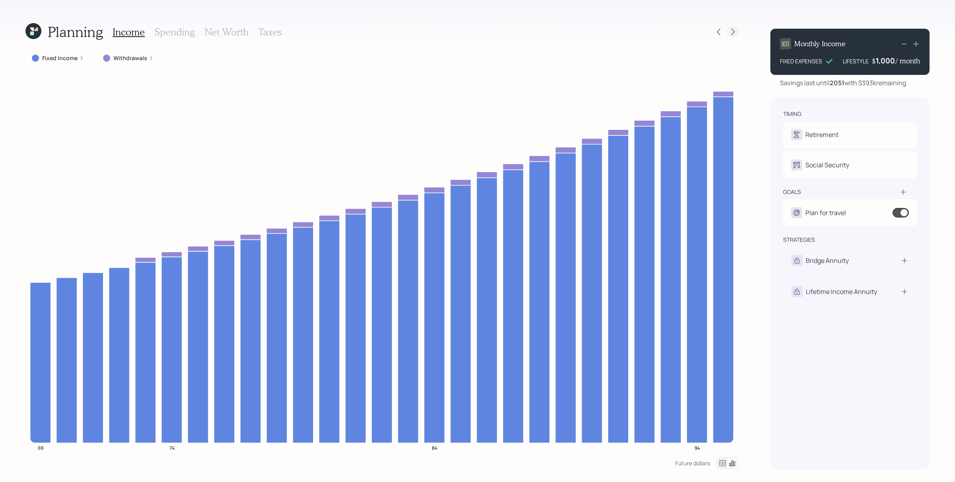
click at [736, 33] on icon at bounding box center [733, 32] width 8 height 8
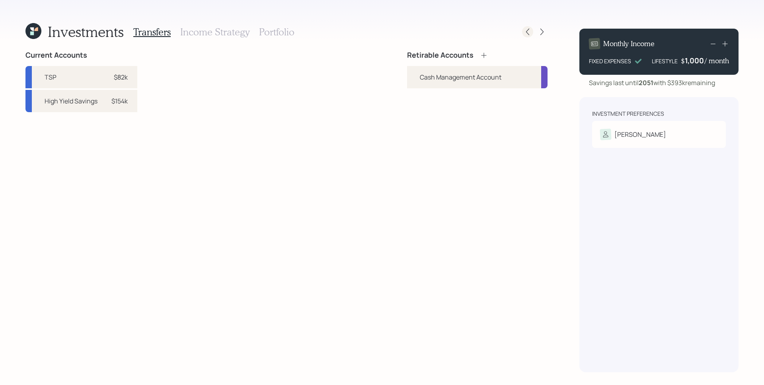
click at [530, 29] on icon at bounding box center [528, 32] width 8 height 8
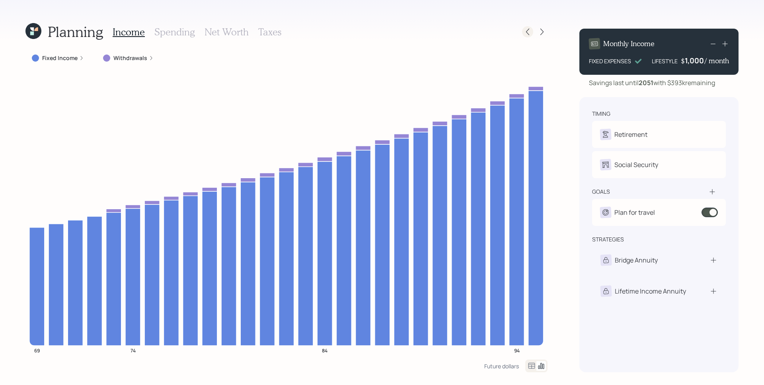
click at [523, 29] on div at bounding box center [527, 31] width 11 height 11
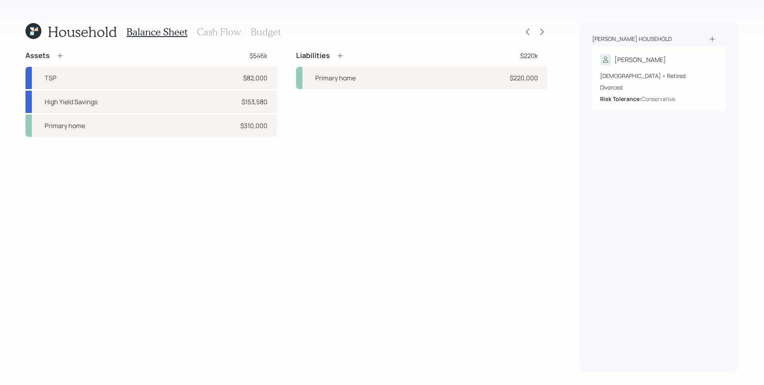
click at [251, 32] on h3 "Budget" at bounding box center [266, 32] width 30 height 12
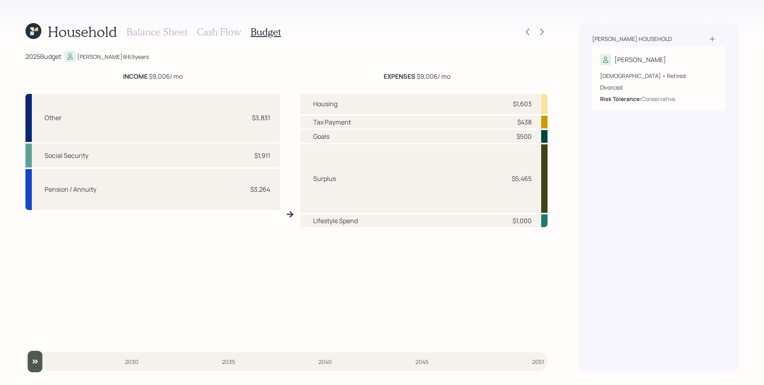
click at [176, 29] on h3 "Balance Sheet" at bounding box center [157, 32] width 61 height 12
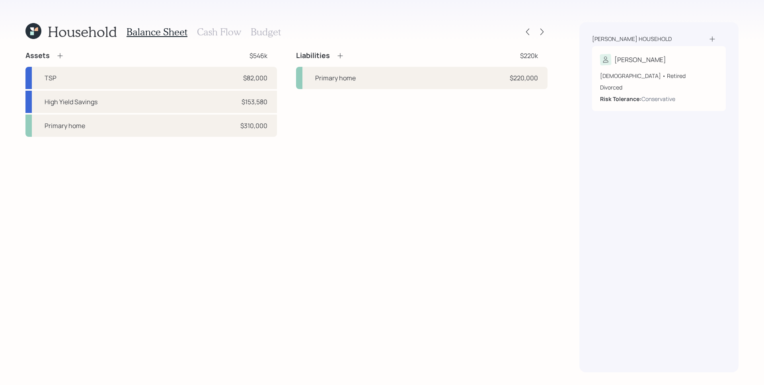
click at [285, 247] on div "Assets $546k TSP $82,000 High Yield Savings $153,580 Primary home $310,000 Liab…" at bounding box center [286, 212] width 522 height 322
click at [210, 37] on h3 "Cash Flow" at bounding box center [219, 32] width 44 height 12
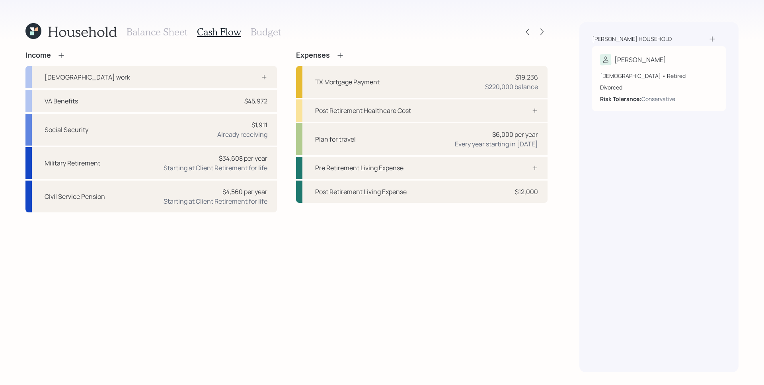
click at [357, 236] on div "Income [DEMOGRAPHIC_DATA] work VA Benefits $45,972 Social Security $1,911 Alrea…" at bounding box center [286, 212] width 522 height 322
click at [498, 328] on div "Income [DEMOGRAPHIC_DATA] work VA Benefits $45,972 Social Security $1,911 Alrea…" at bounding box center [286, 212] width 522 height 322
click at [543, 31] on icon at bounding box center [542, 32] width 8 height 8
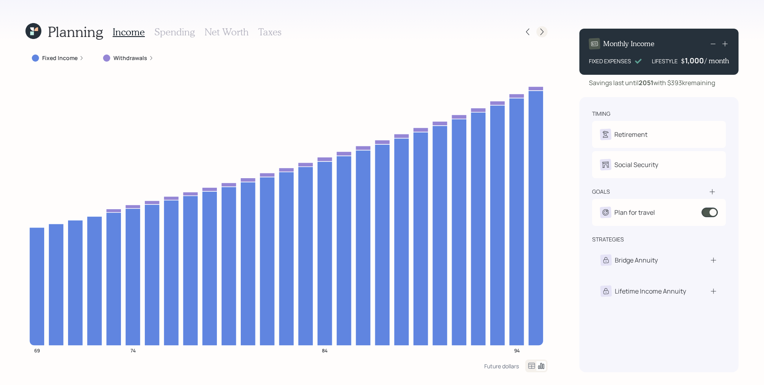
click at [542, 28] on icon at bounding box center [542, 32] width 8 height 8
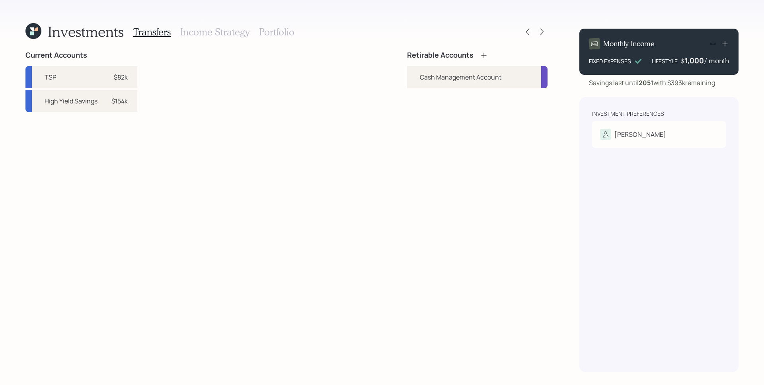
click at [483, 55] on icon at bounding box center [484, 55] width 8 height 8
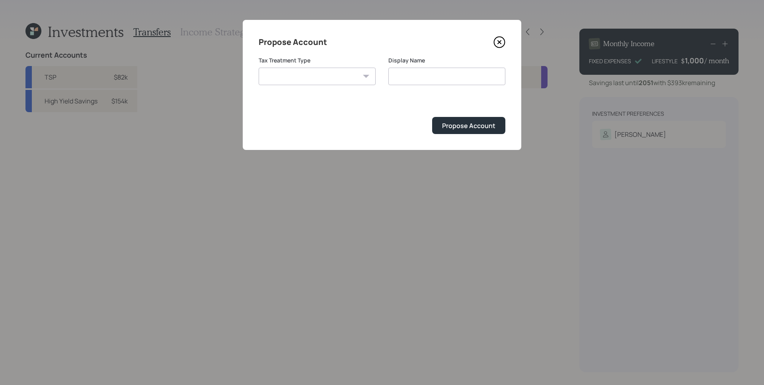
click at [327, 83] on select "[PERSON_NAME] Taxable Traditional" at bounding box center [317, 77] width 117 height 18
select select "taxable"
click at [259, 68] on select "[PERSON_NAME] Taxable Traditional" at bounding box center [317, 77] width 117 height 18
click at [433, 73] on input "Taxable" at bounding box center [447, 77] width 117 height 18
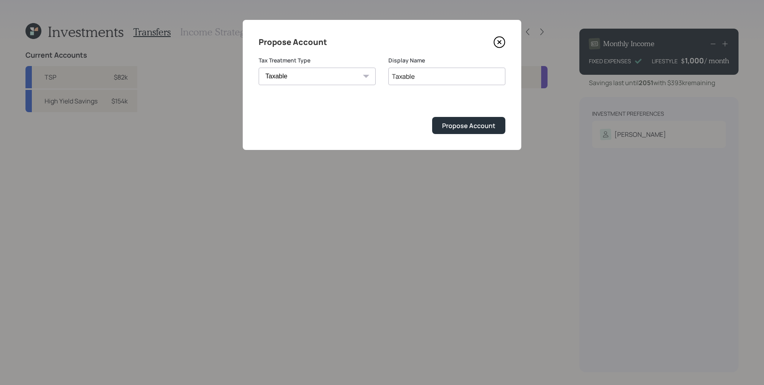
click at [433, 73] on input "Taxable" at bounding box center [447, 77] width 117 height 18
type input "Trust Account"
click at [483, 130] on div "Propose Account" at bounding box center [468, 125] width 53 height 9
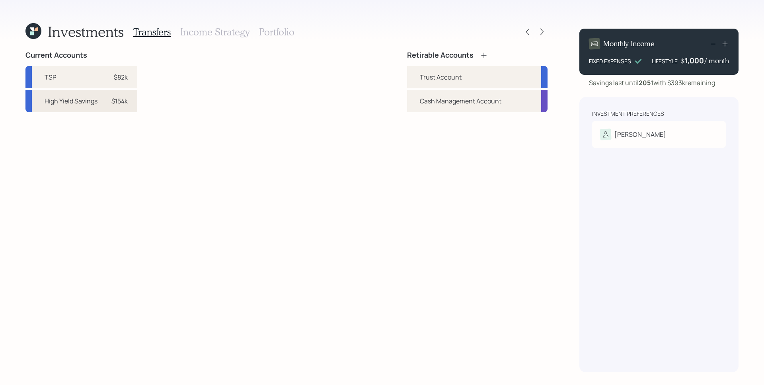
click at [106, 101] on div "$154k" at bounding box center [116, 101] width 24 height 10
click at [415, 72] on div "Trust Account" at bounding box center [477, 77] width 141 height 22
select select "8bec340a-8031-4928-b0d7-62204352e44c"
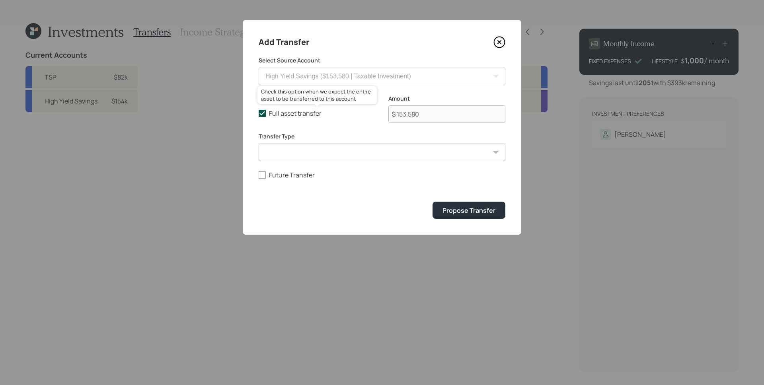
click at [287, 117] on label "Full asset transfer" at bounding box center [317, 113] width 117 height 9
click at [259, 114] on input "Full asset transfer" at bounding box center [258, 113] width 0 height 0
checkbox input "false"
click at [448, 119] on input "$ 153,580" at bounding box center [447, 115] width 117 height 18
click at [447, 119] on input "$ 153,580" at bounding box center [447, 115] width 117 height 18
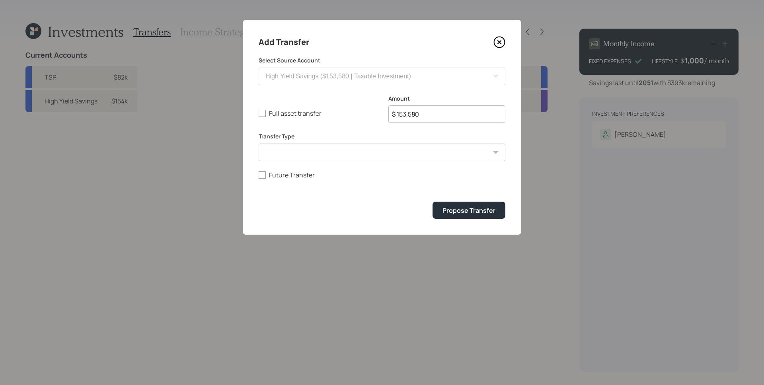
click at [447, 119] on input "$ 153,580" at bounding box center [447, 115] width 117 height 18
type input "$ 50,000"
click at [406, 211] on div "Propose Transfer" at bounding box center [382, 210] width 247 height 17
click at [475, 218] on button "Propose Transfer" at bounding box center [469, 210] width 73 height 17
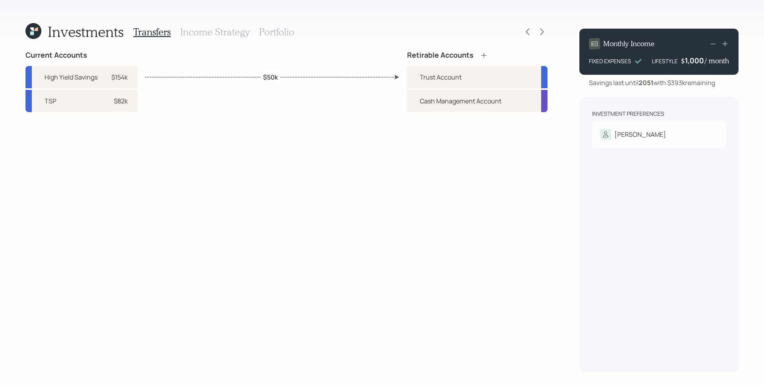
click at [216, 28] on h3 "Income Strategy" at bounding box center [214, 32] width 69 height 12
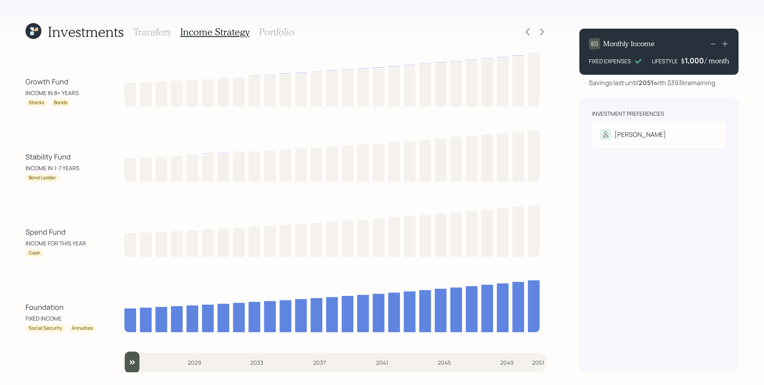
click at [276, 36] on h3 "Portfolio" at bounding box center [276, 32] width 35 height 12
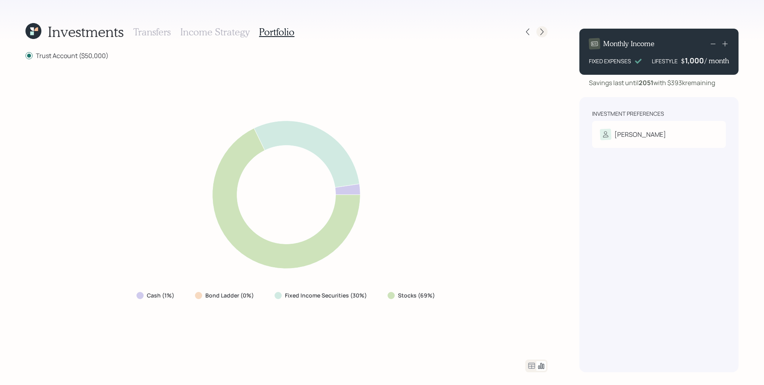
click at [545, 31] on icon at bounding box center [542, 32] width 8 height 8
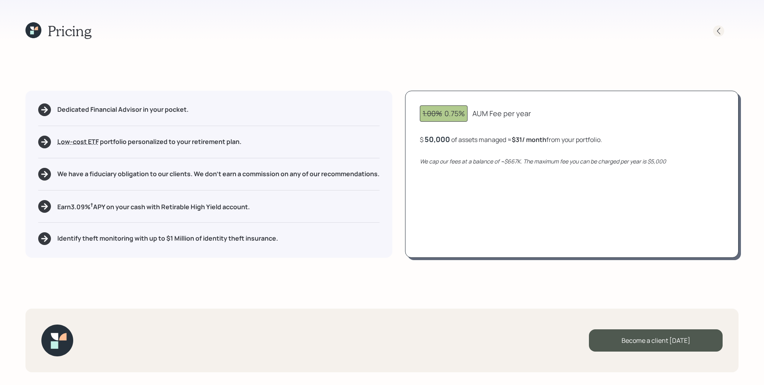
click at [720, 29] on icon at bounding box center [719, 31] width 8 height 8
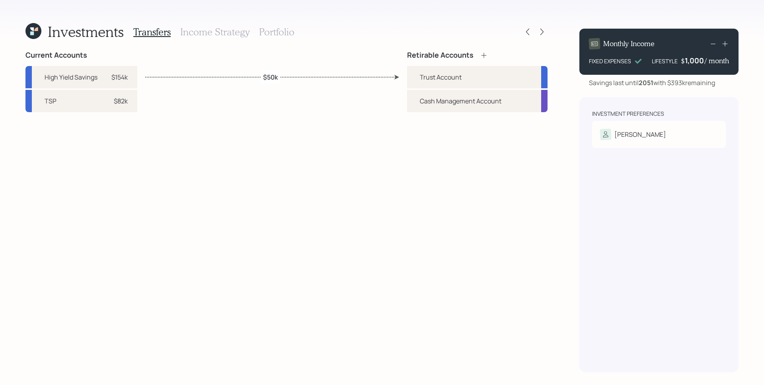
click at [303, 160] on div "Current Accounts High Yield Savings $154k TSP $82k Retirable Accounts Trust Acc…" at bounding box center [286, 212] width 522 height 322
click at [38, 32] on icon at bounding box center [33, 31] width 16 height 16
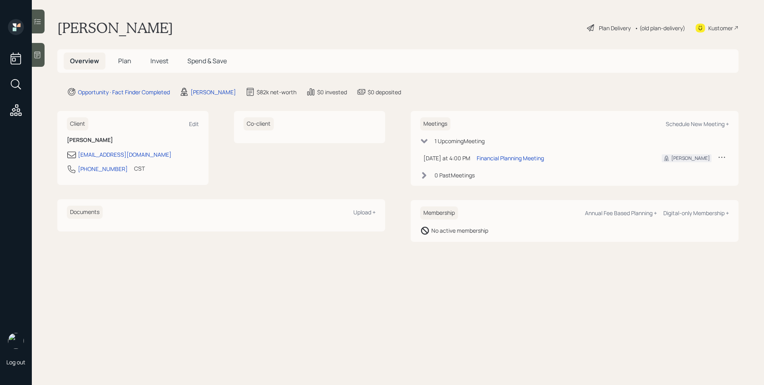
click at [541, 305] on main "[PERSON_NAME] Plan Delivery • (old plan-delivery) Kustomer Overview Plan Invest…" at bounding box center [398, 192] width 733 height 385
click at [599, 27] on div "Plan Delivery" at bounding box center [615, 28] width 32 height 8
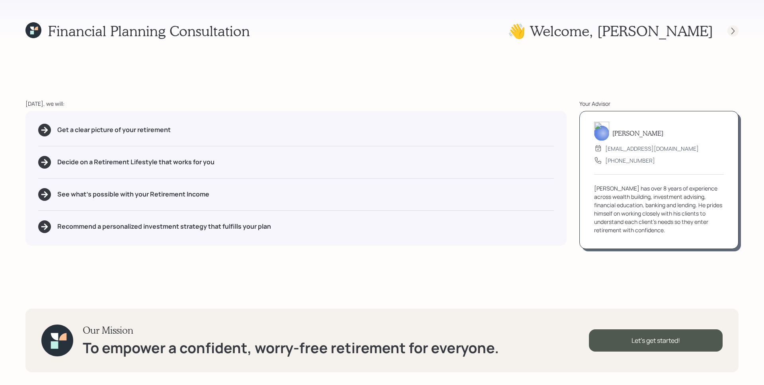
click at [731, 29] on icon at bounding box center [733, 31] width 8 height 8
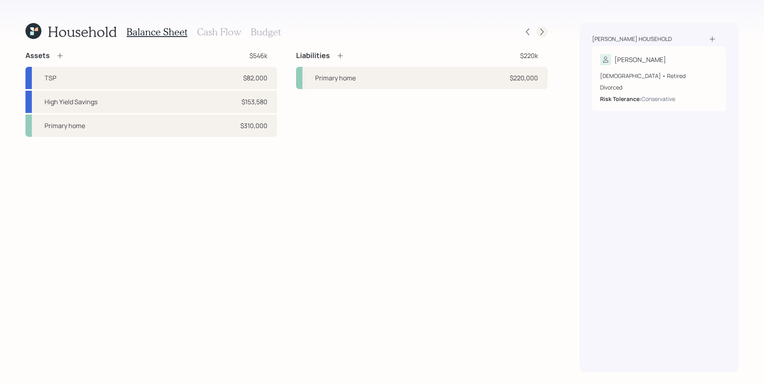
click at [545, 35] on icon at bounding box center [542, 32] width 8 height 8
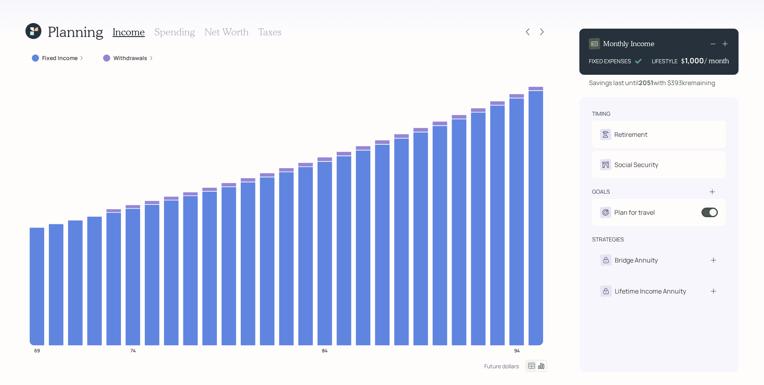
click at [544, 33] on icon at bounding box center [542, 32] width 8 height 8
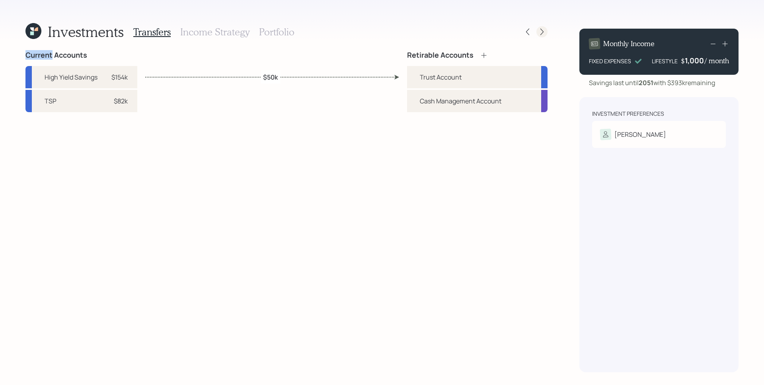
click at [544, 33] on icon at bounding box center [542, 32] width 8 height 8
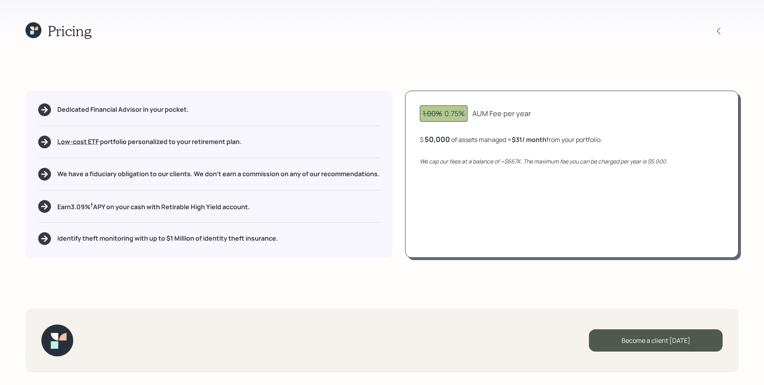
click at [33, 31] on icon at bounding box center [32, 33] width 4 height 4
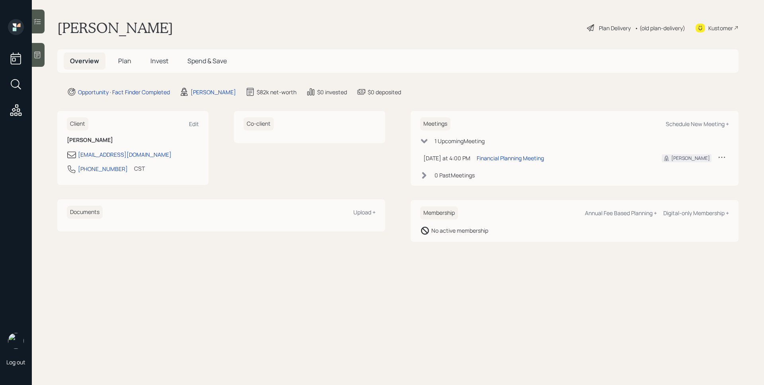
click at [123, 61] on span "Plan" at bounding box center [124, 61] width 13 height 9
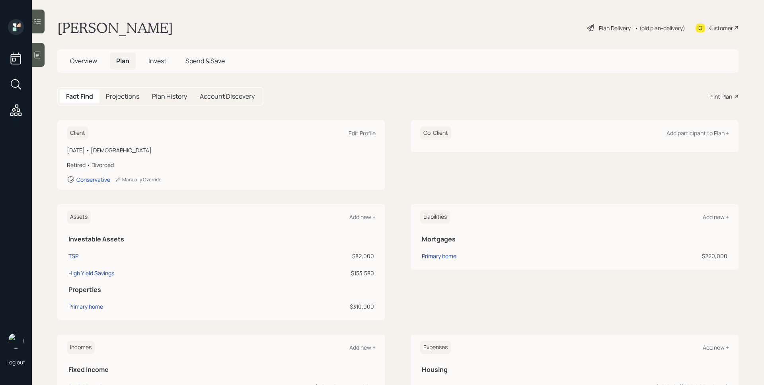
click at [713, 96] on div "Print Plan" at bounding box center [721, 96] width 24 height 8
